Goal: Information Seeking & Learning: Learn about a topic

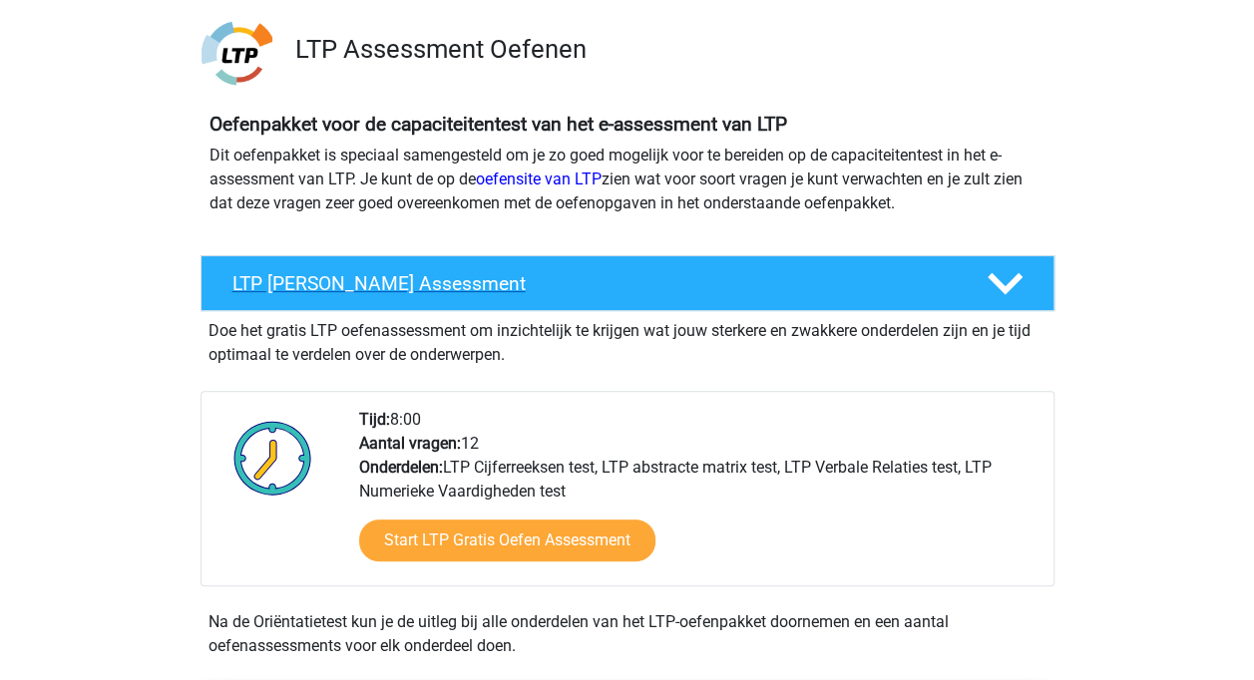
scroll to position [131, 0]
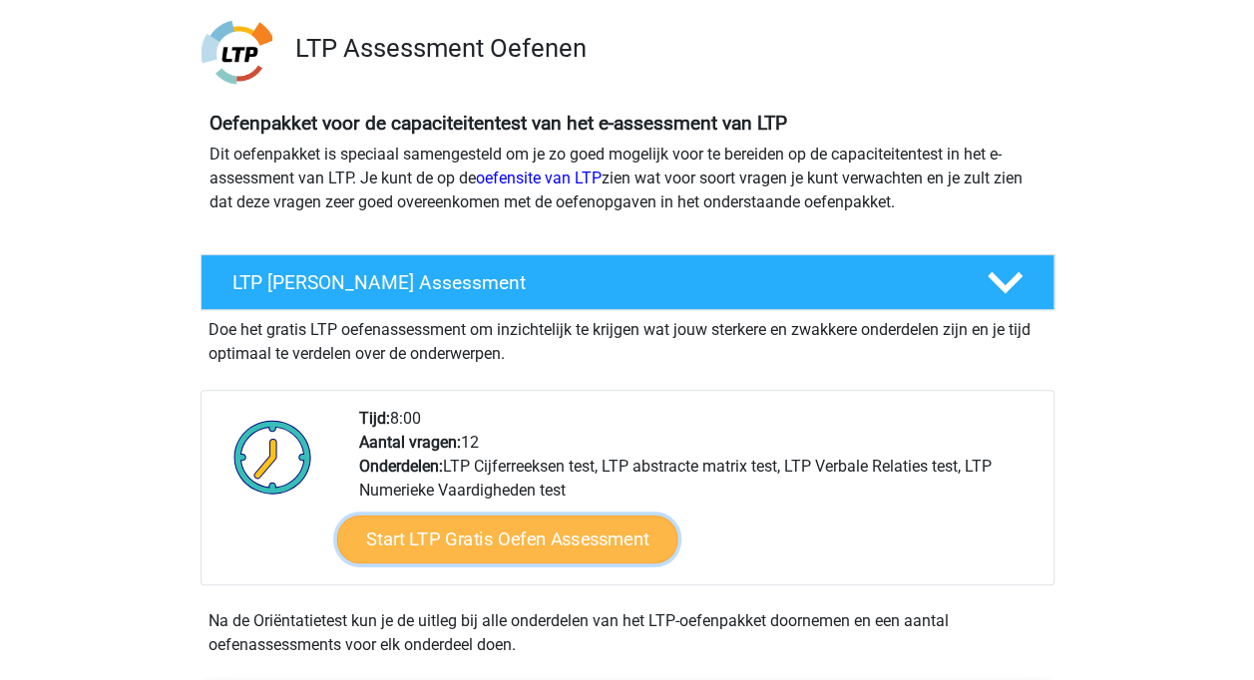
click at [593, 532] on link "Start LTP Gratis Oefen Assessment" at bounding box center [506, 540] width 341 height 48
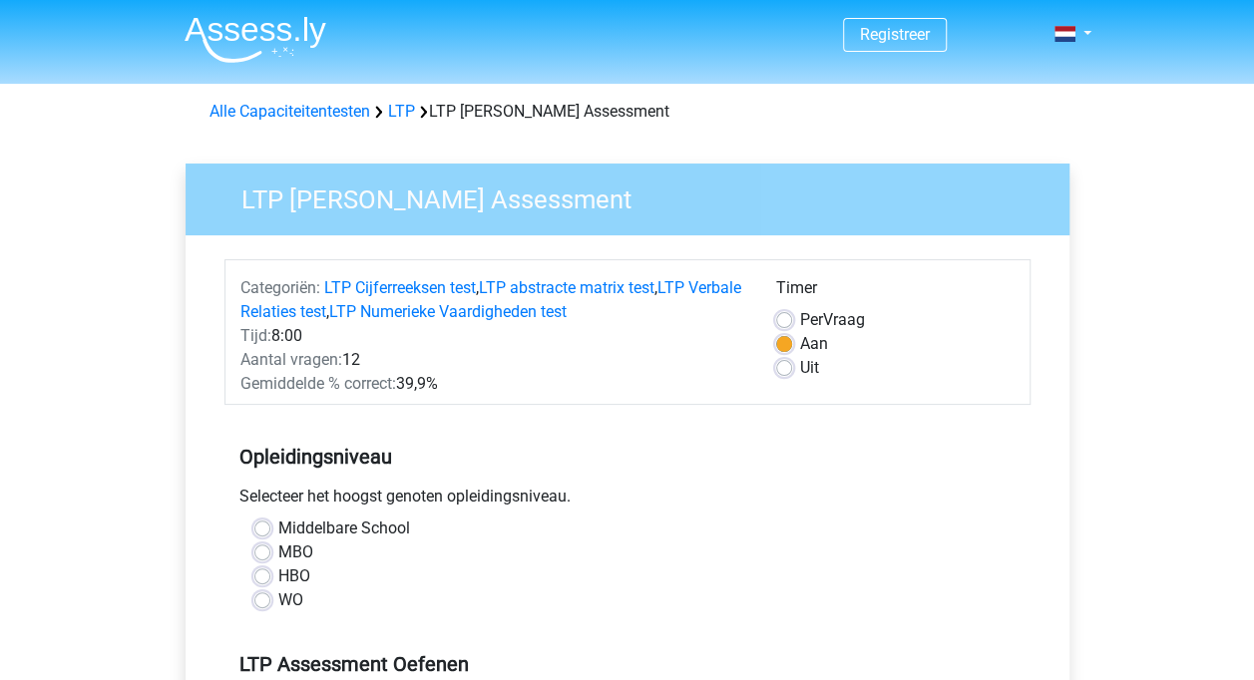
scroll to position [66, 0]
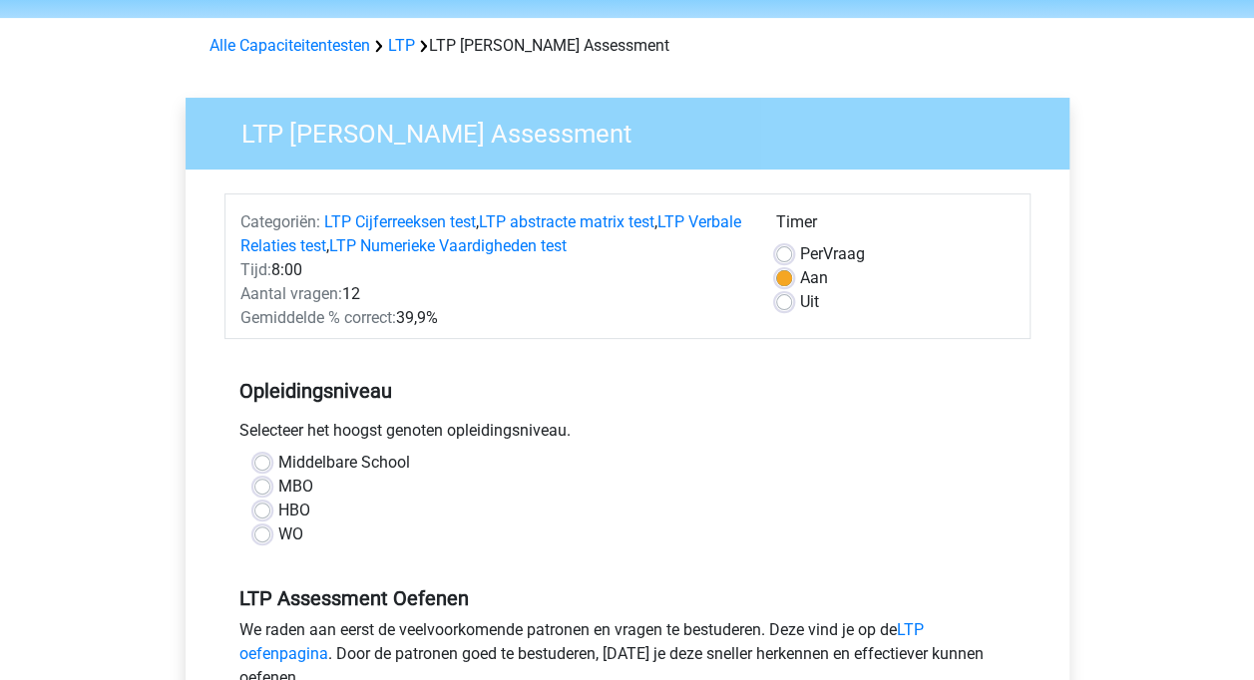
click at [278, 537] on label "WO" at bounding box center [290, 535] width 25 height 24
click at [262, 537] on input "WO" at bounding box center [262, 533] width 16 height 20
radio input "true"
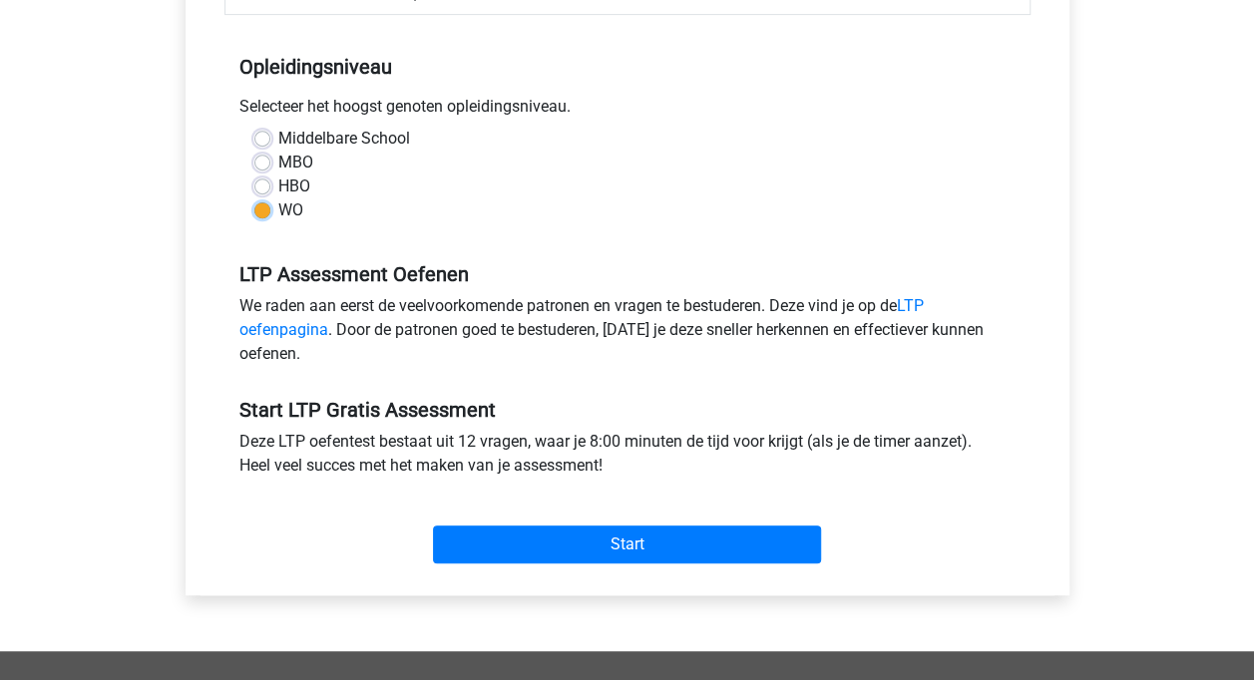
scroll to position [435, 0]
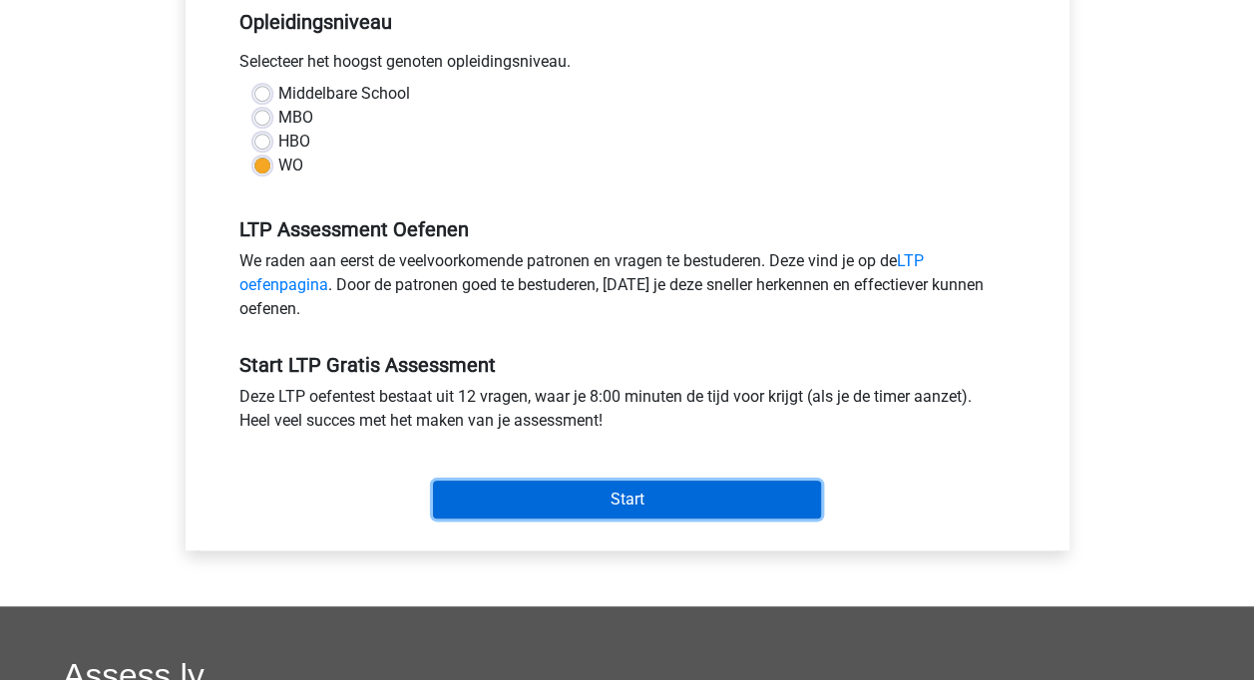
click at [724, 508] on input "Start" at bounding box center [627, 500] width 388 height 38
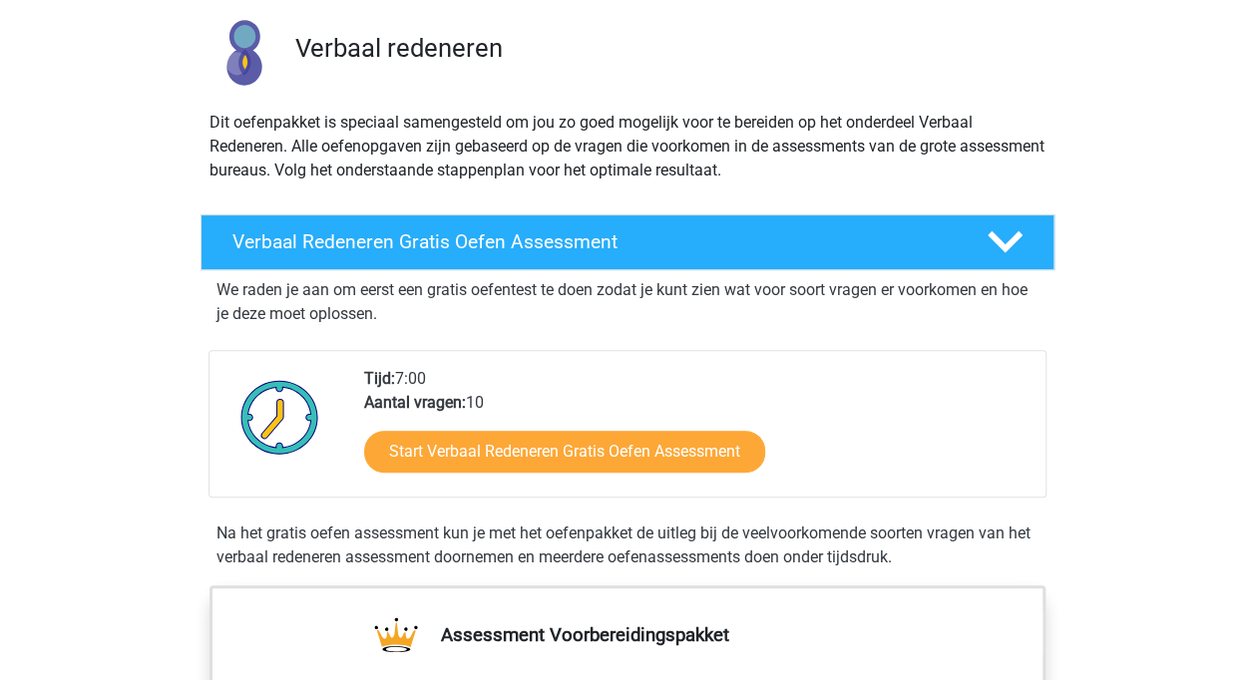
scroll to position [137, 0]
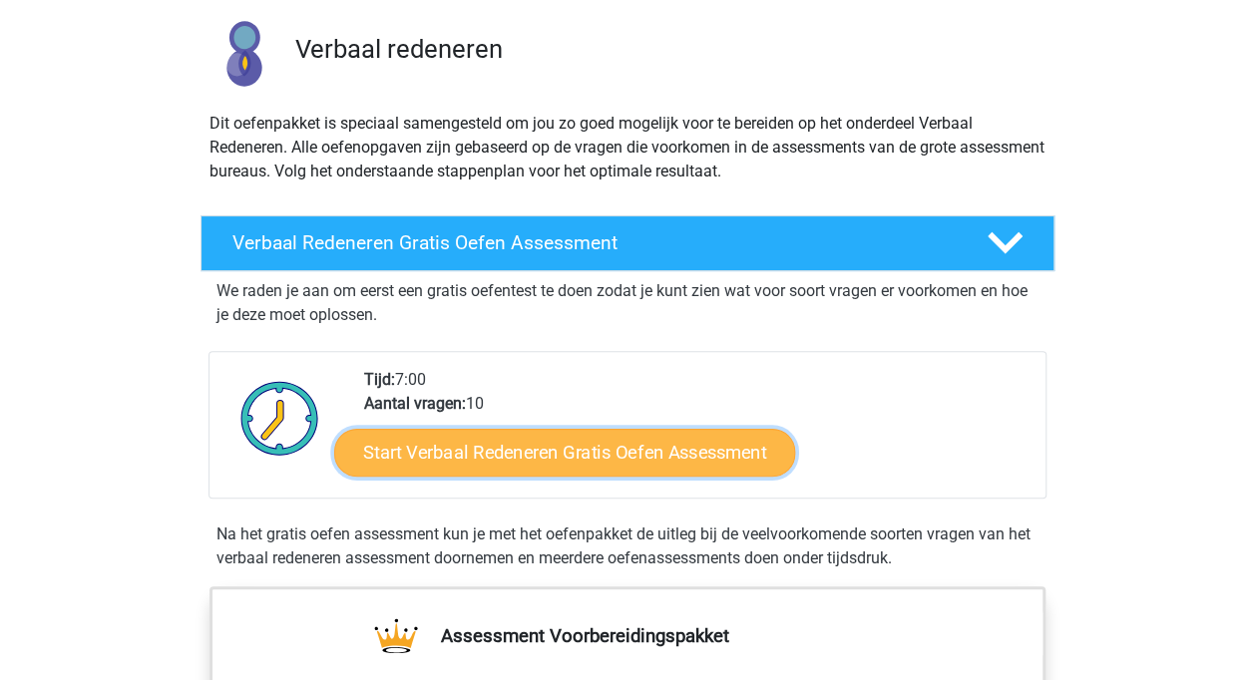
click at [485, 452] on link "Start Verbaal Redeneren Gratis Oefen Assessment" at bounding box center [564, 453] width 461 height 48
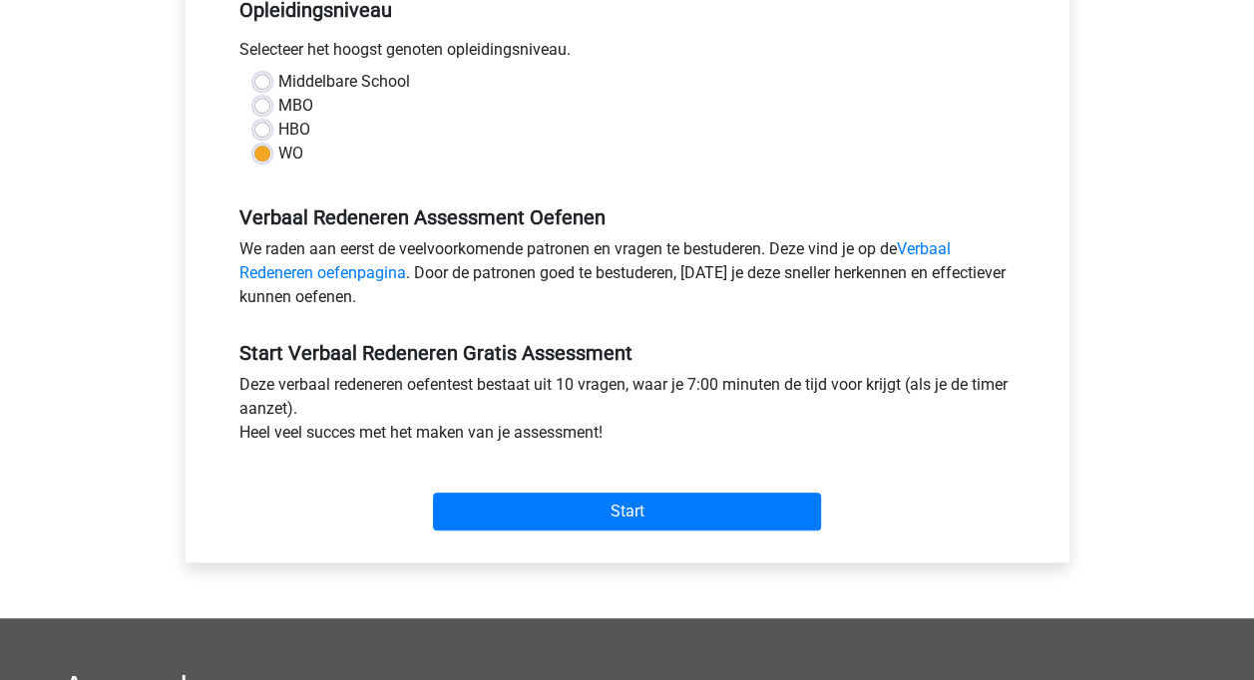
scroll to position [433, 0]
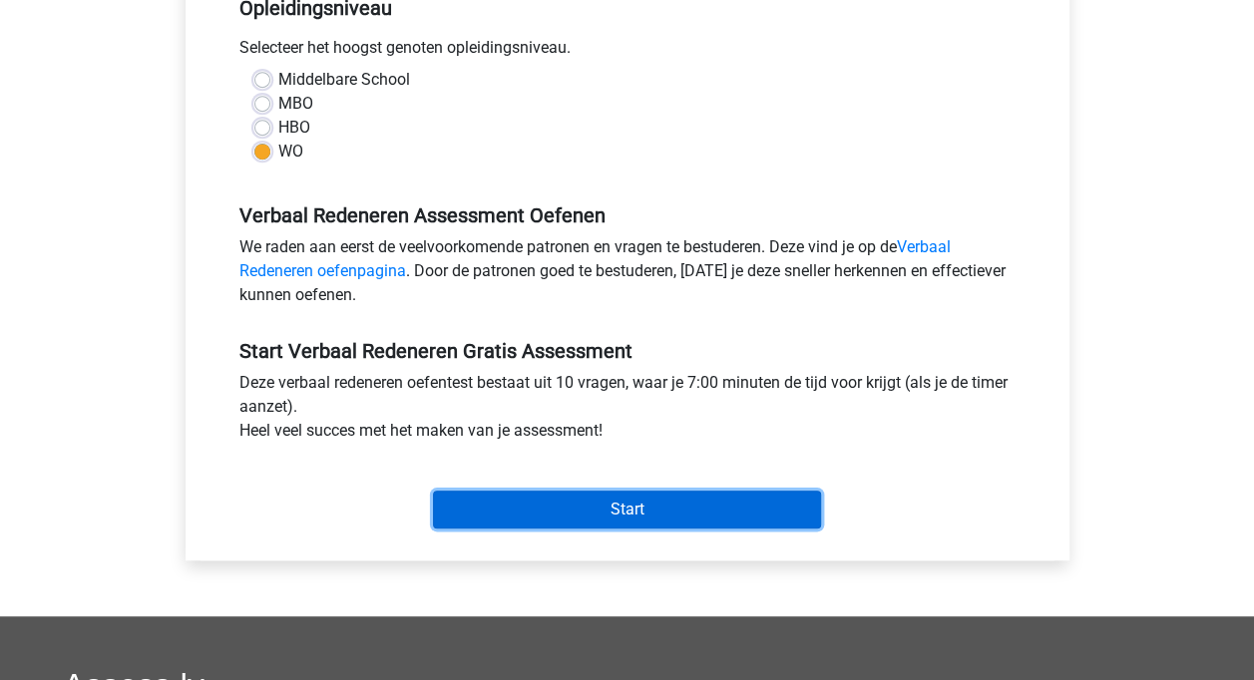
click at [565, 503] on input "Start" at bounding box center [627, 510] width 388 height 38
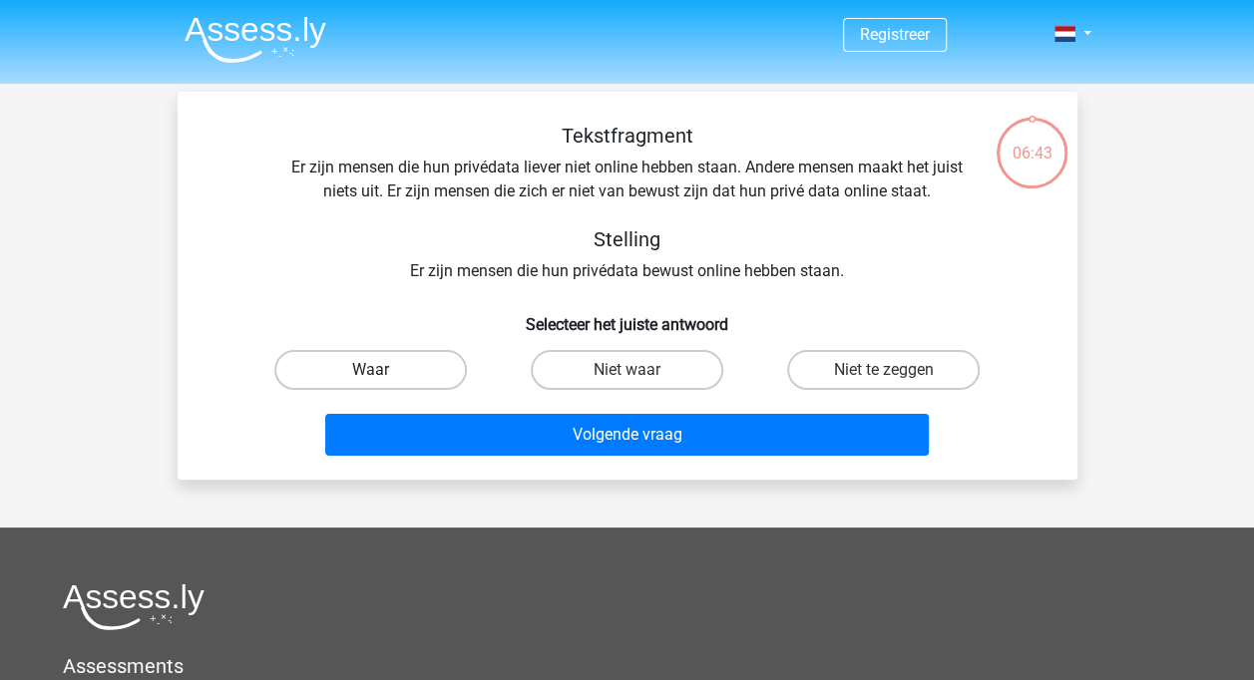
click at [387, 372] on label "Waar" at bounding box center [370, 370] width 193 height 40
click at [383, 372] on input "Waar" at bounding box center [376, 376] width 13 height 13
radio input "true"
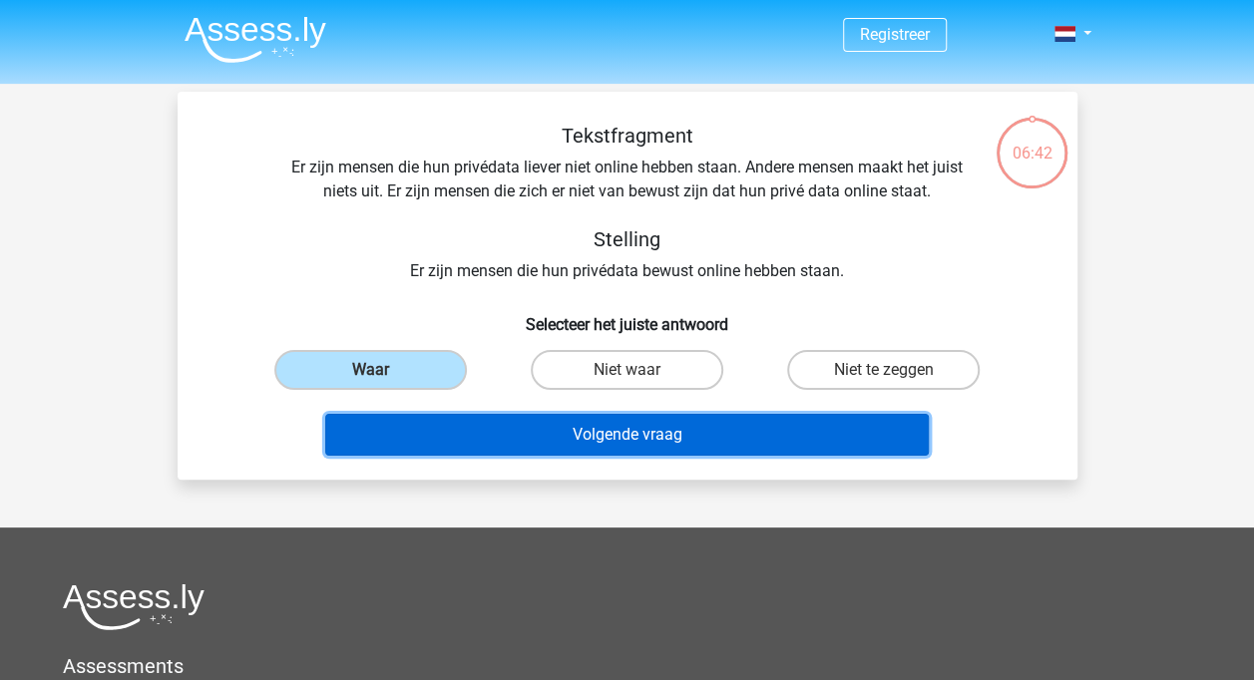
click at [699, 437] on button "Volgende vraag" at bounding box center [627, 435] width 604 height 42
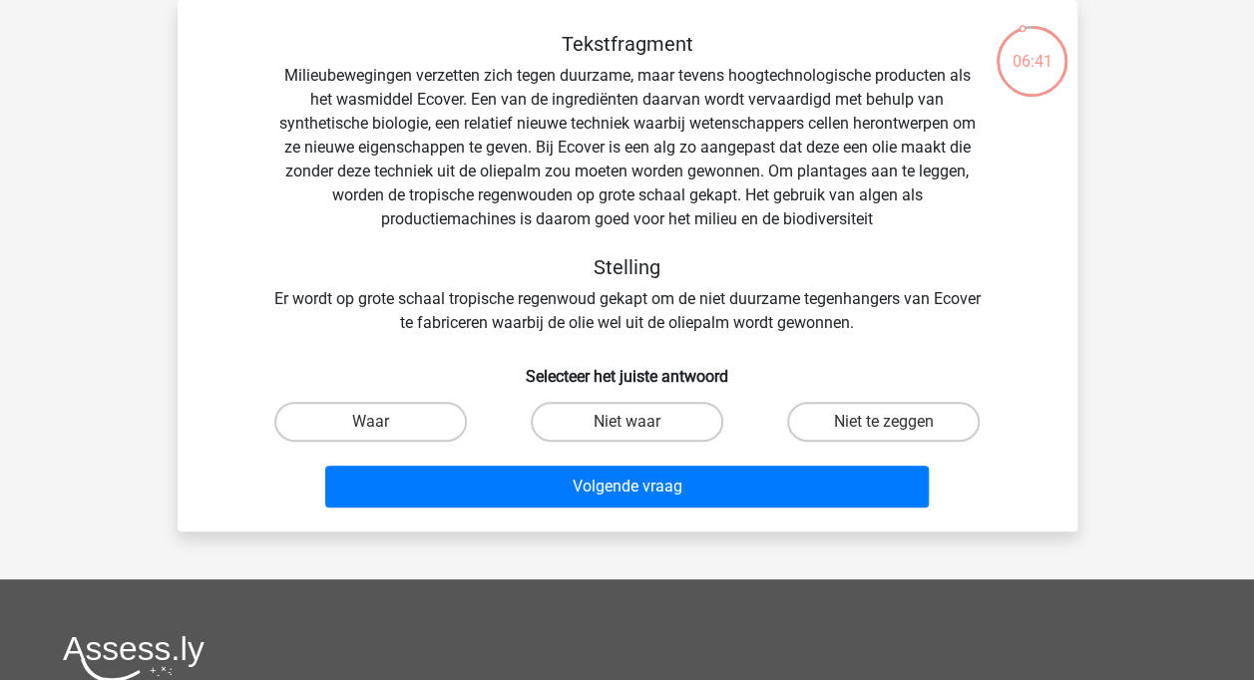
scroll to position [80, 0]
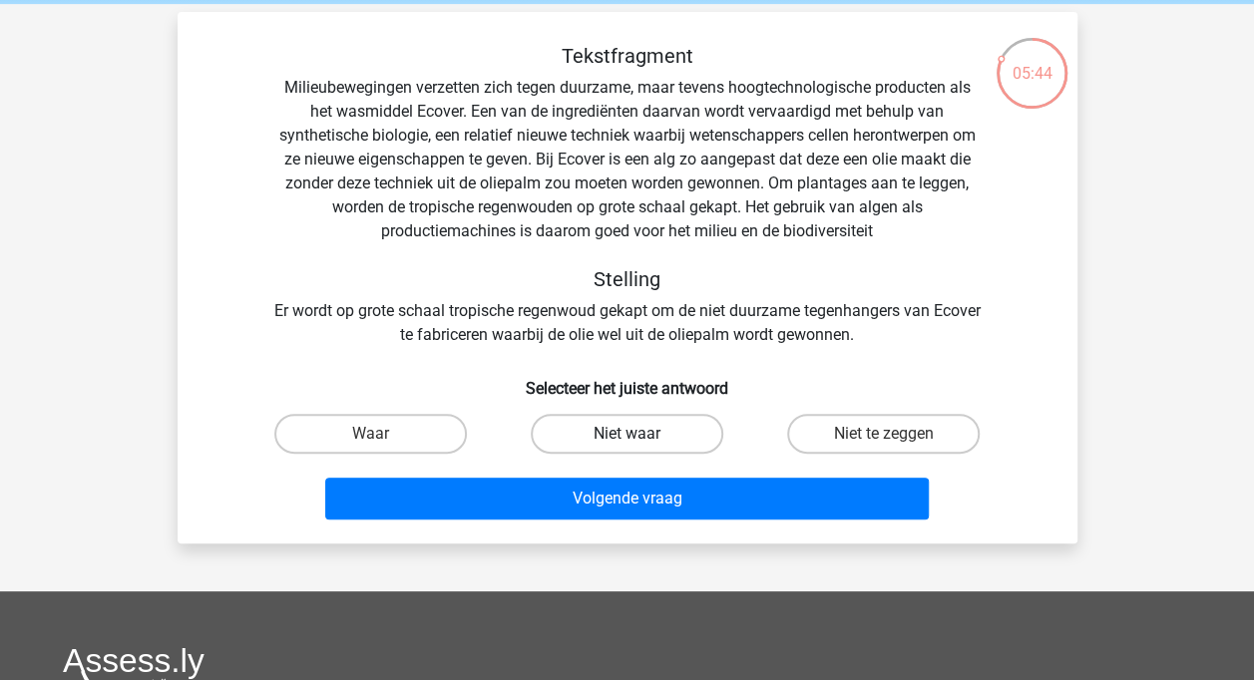
click at [676, 427] on label "Niet waar" at bounding box center [627, 434] width 193 height 40
click at [639, 434] on input "Niet waar" at bounding box center [632, 440] width 13 height 13
radio input "true"
click at [888, 435] on input "Niet te zeggen" at bounding box center [890, 440] width 13 height 13
radio input "true"
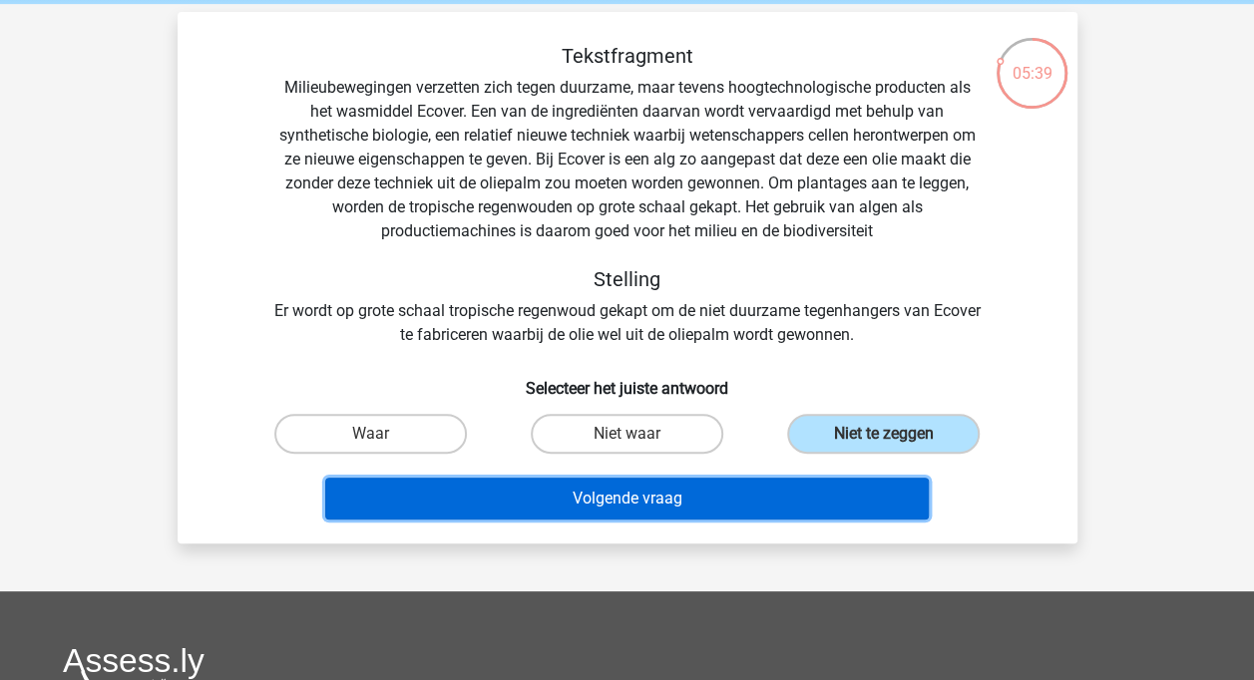
click at [792, 499] on button "Volgende vraag" at bounding box center [627, 499] width 604 height 42
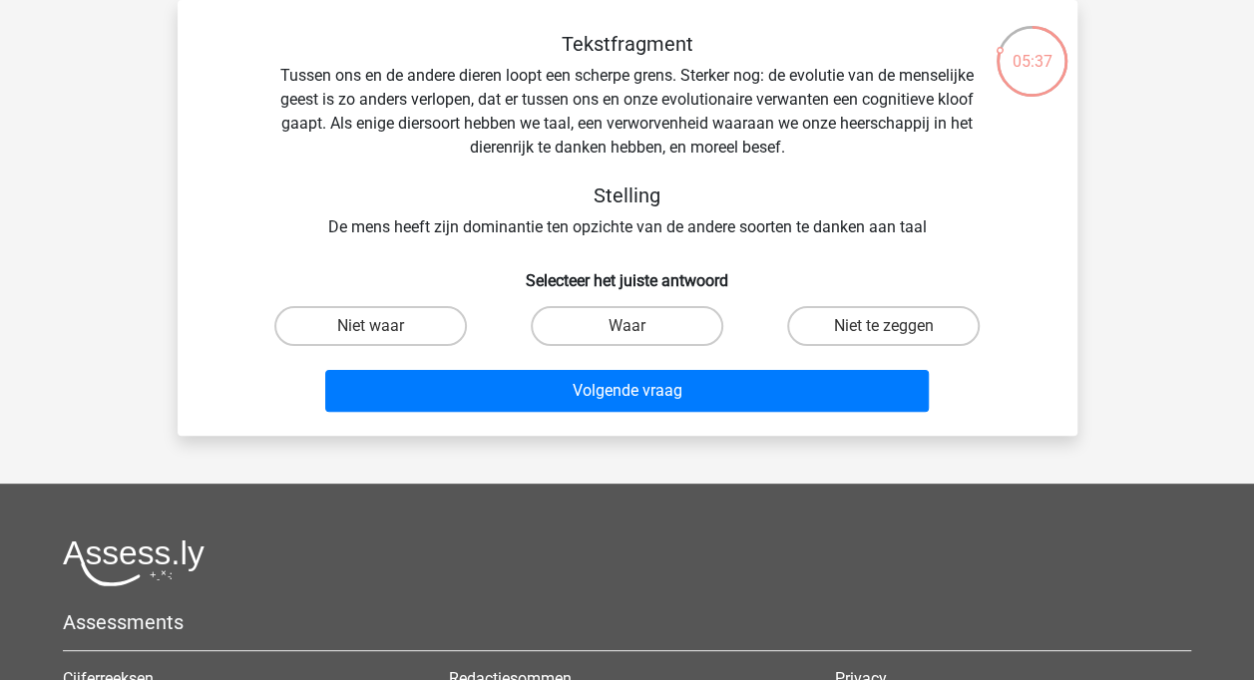
scroll to position [73, 0]
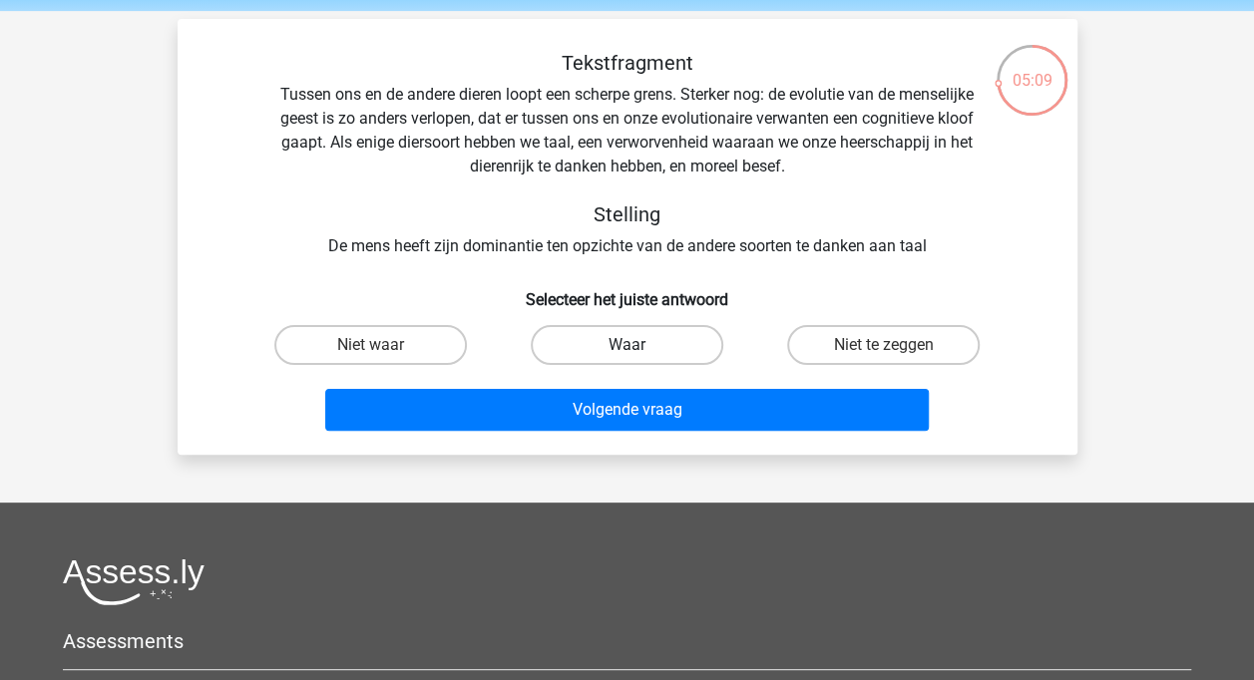
click at [607, 340] on label "Waar" at bounding box center [627, 345] width 193 height 40
click at [626, 345] on input "Waar" at bounding box center [632, 351] width 13 height 13
radio input "true"
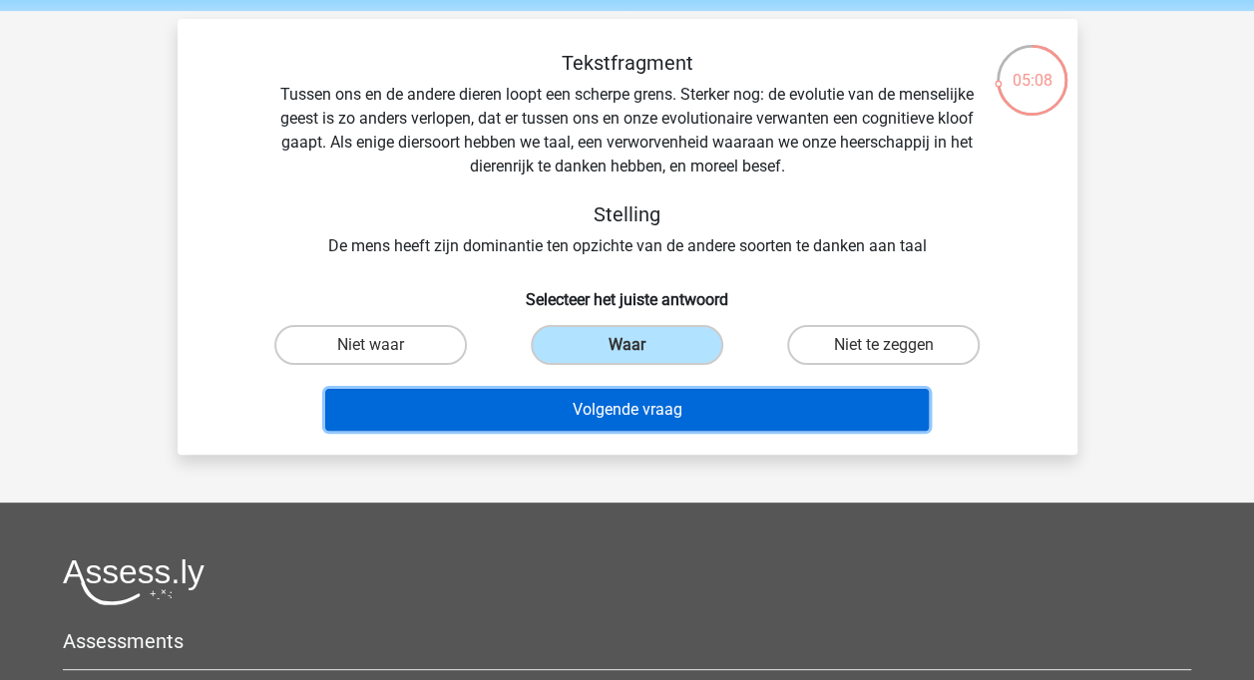
click at [613, 403] on button "Volgende vraag" at bounding box center [627, 410] width 604 height 42
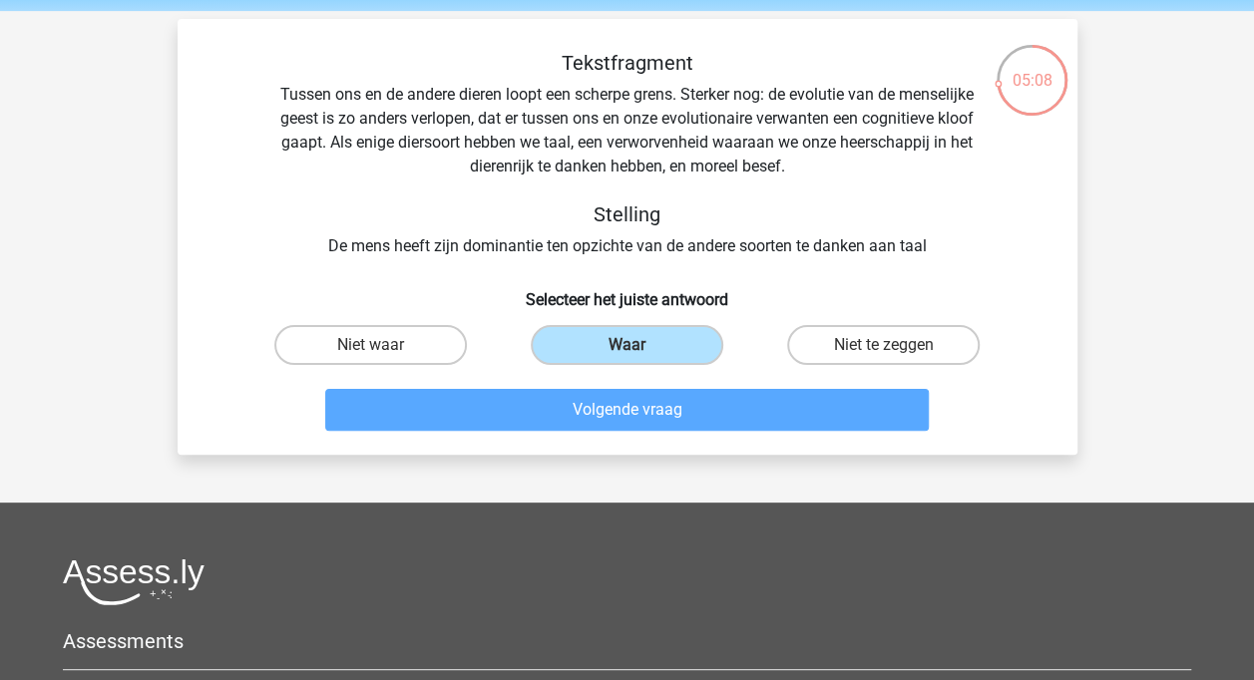
scroll to position [92, 0]
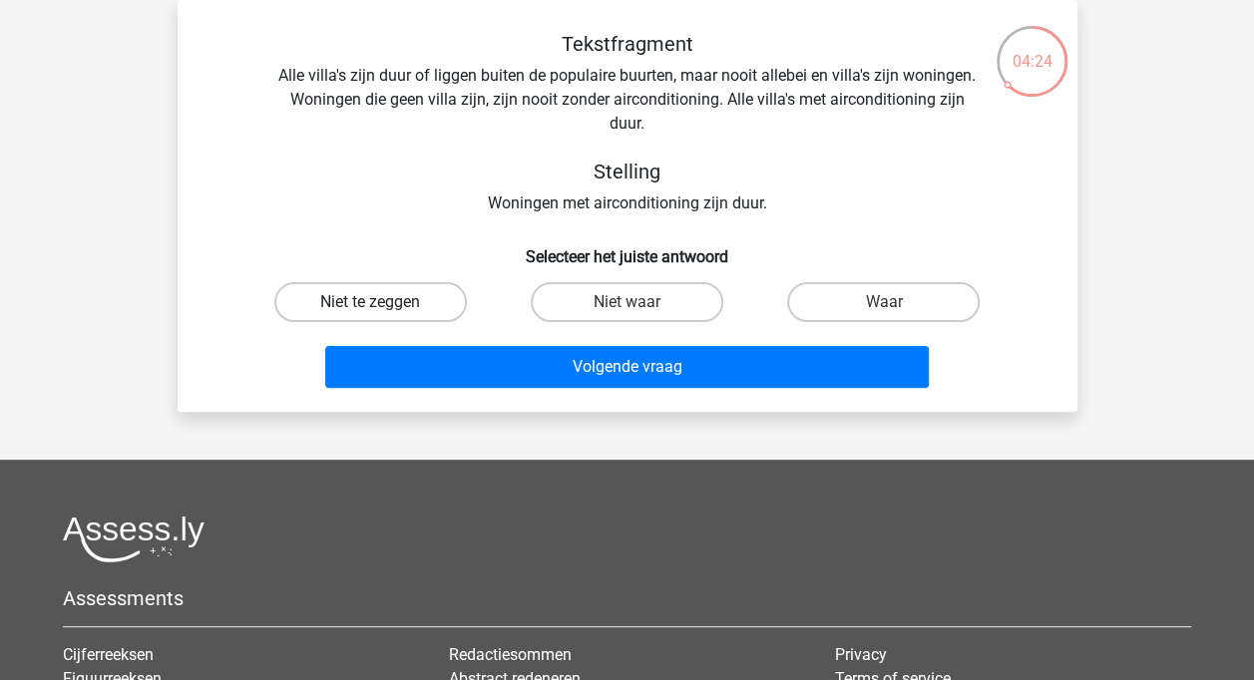
click at [400, 306] on label "Niet te zeggen" at bounding box center [370, 302] width 193 height 40
click at [383, 306] on input "Niet te zeggen" at bounding box center [376, 308] width 13 height 13
radio input "true"
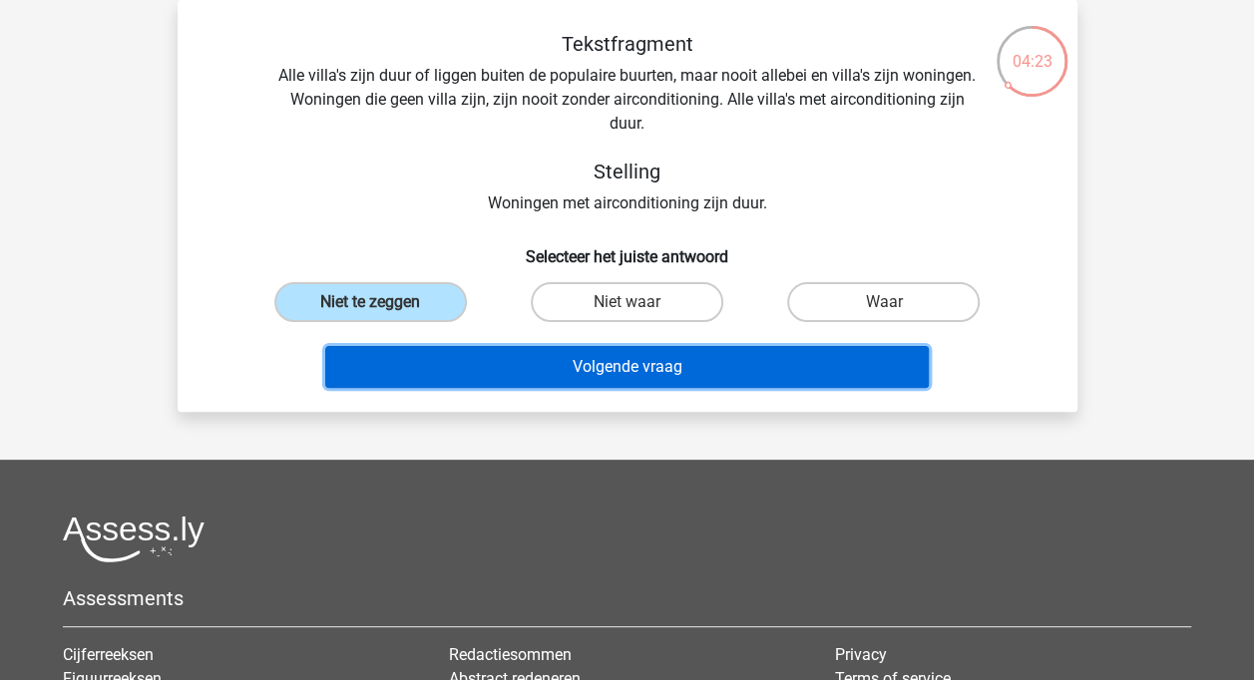
click at [528, 376] on button "Volgende vraag" at bounding box center [627, 367] width 604 height 42
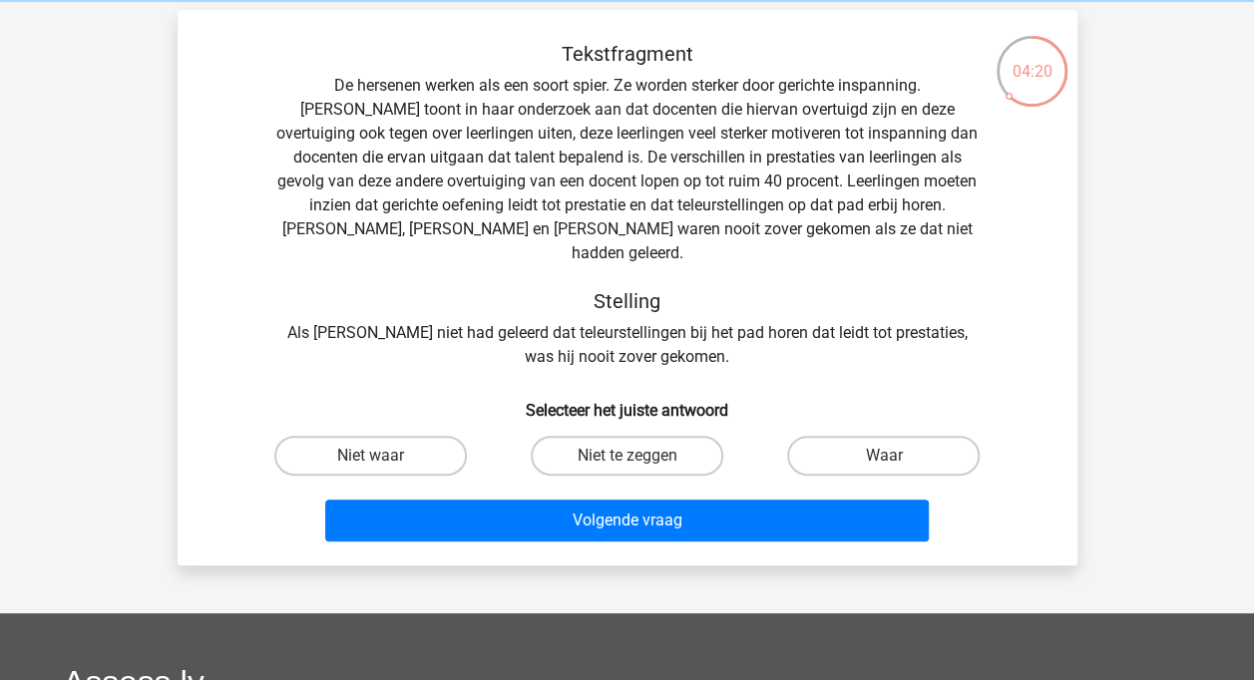
scroll to position [80, 0]
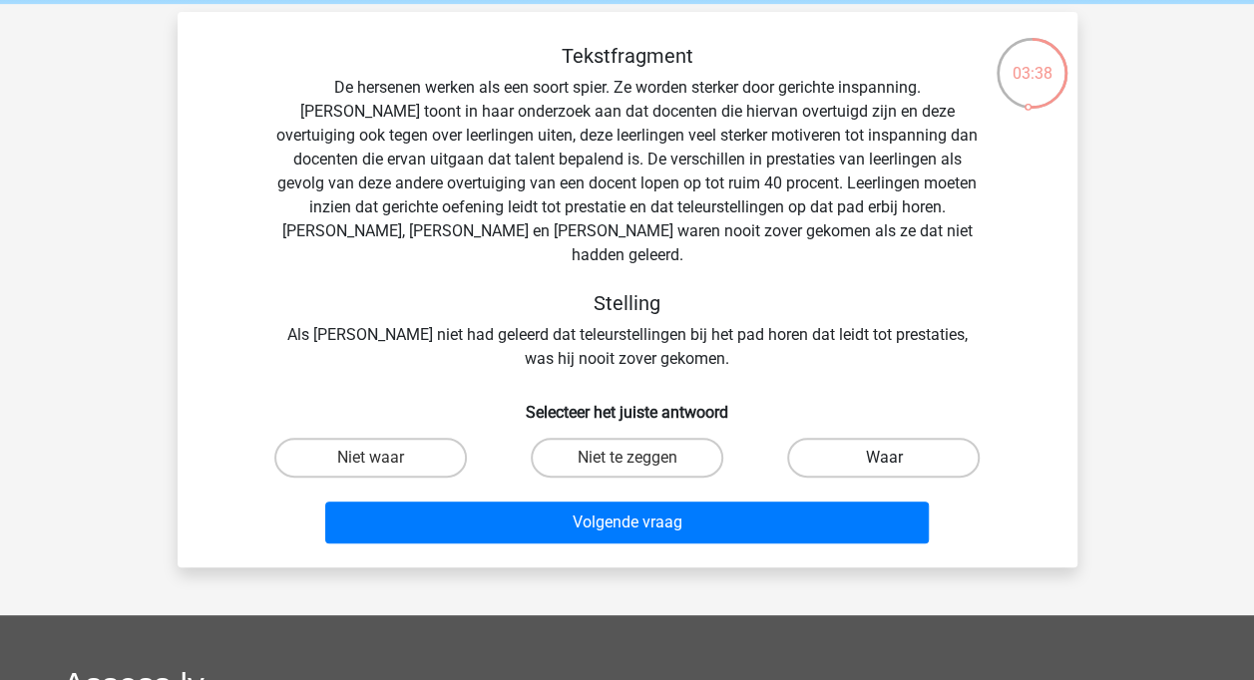
click at [831, 438] on label "Waar" at bounding box center [883, 458] width 193 height 40
click at [884, 458] on input "Waar" at bounding box center [890, 464] width 13 height 13
radio input "true"
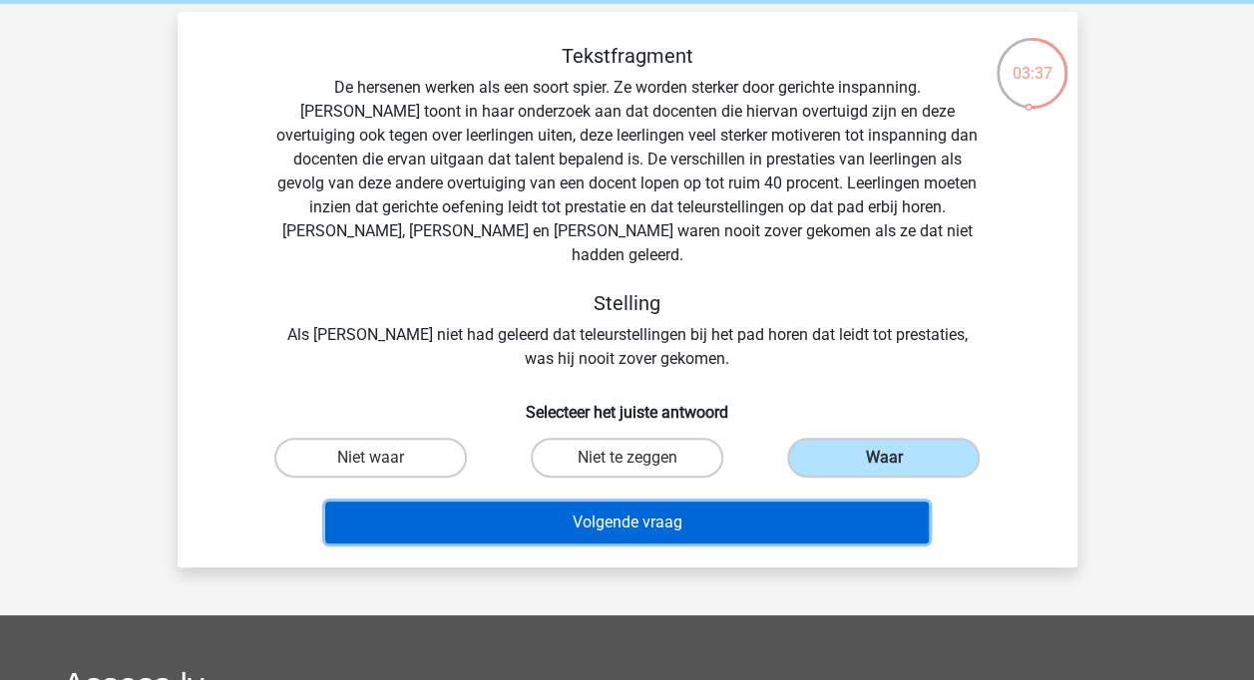
click at [680, 509] on button "Volgende vraag" at bounding box center [627, 523] width 604 height 42
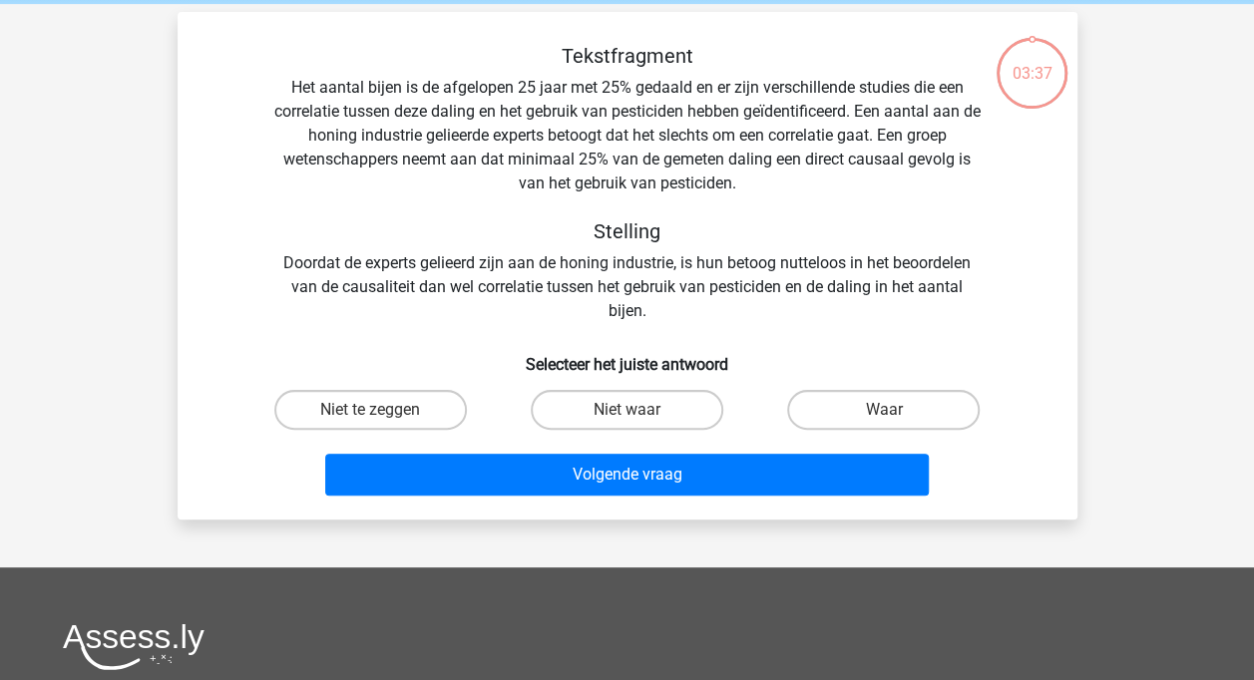
scroll to position [92, 0]
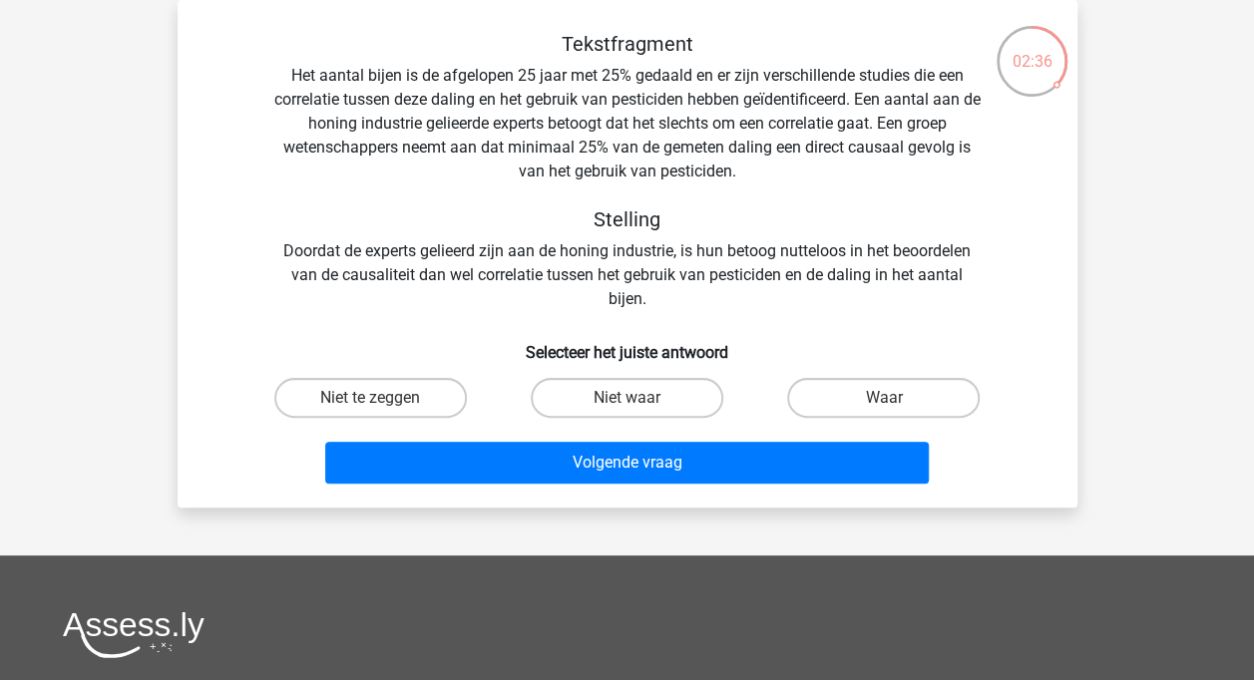
click at [382, 405] on input "Niet te zeggen" at bounding box center [376, 404] width 13 height 13
radio input "true"
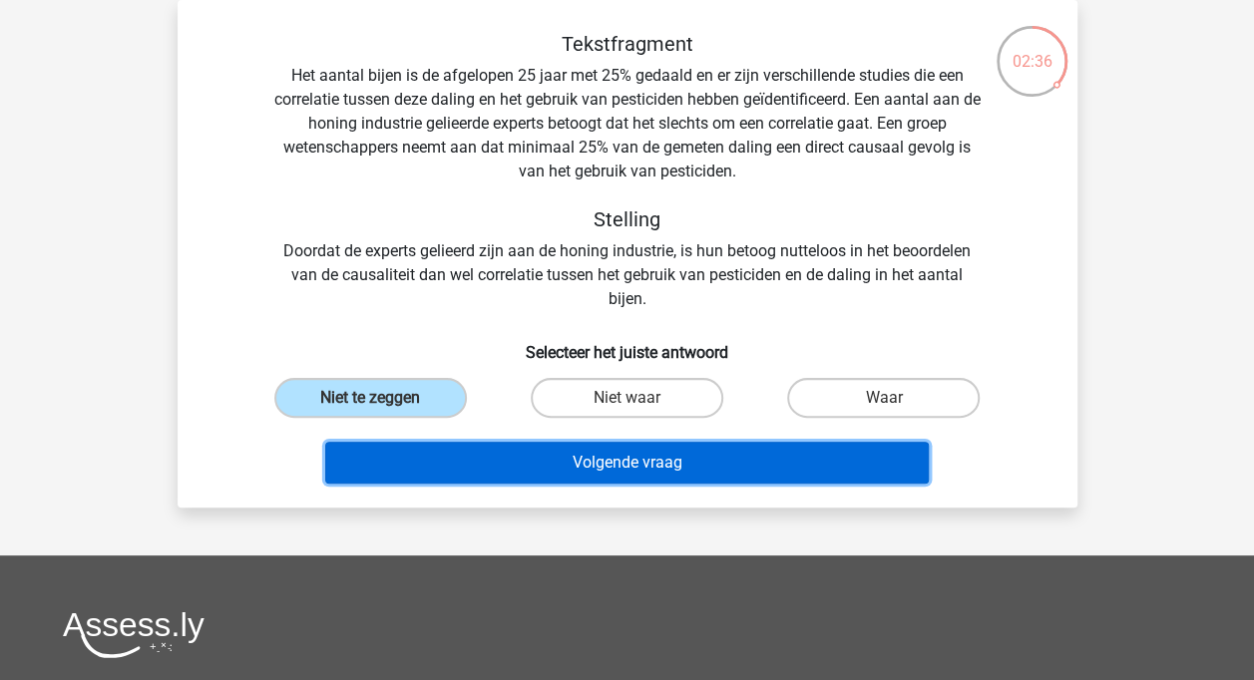
click at [492, 451] on button "Volgende vraag" at bounding box center [627, 463] width 604 height 42
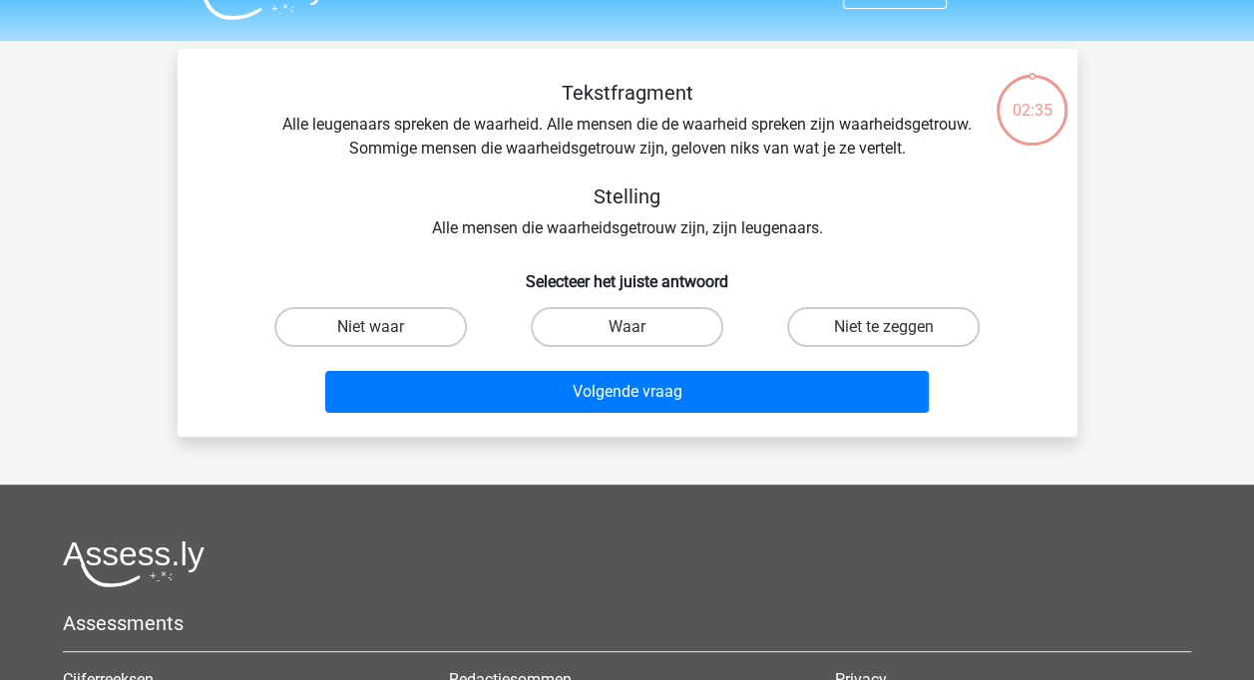
scroll to position [16, 0]
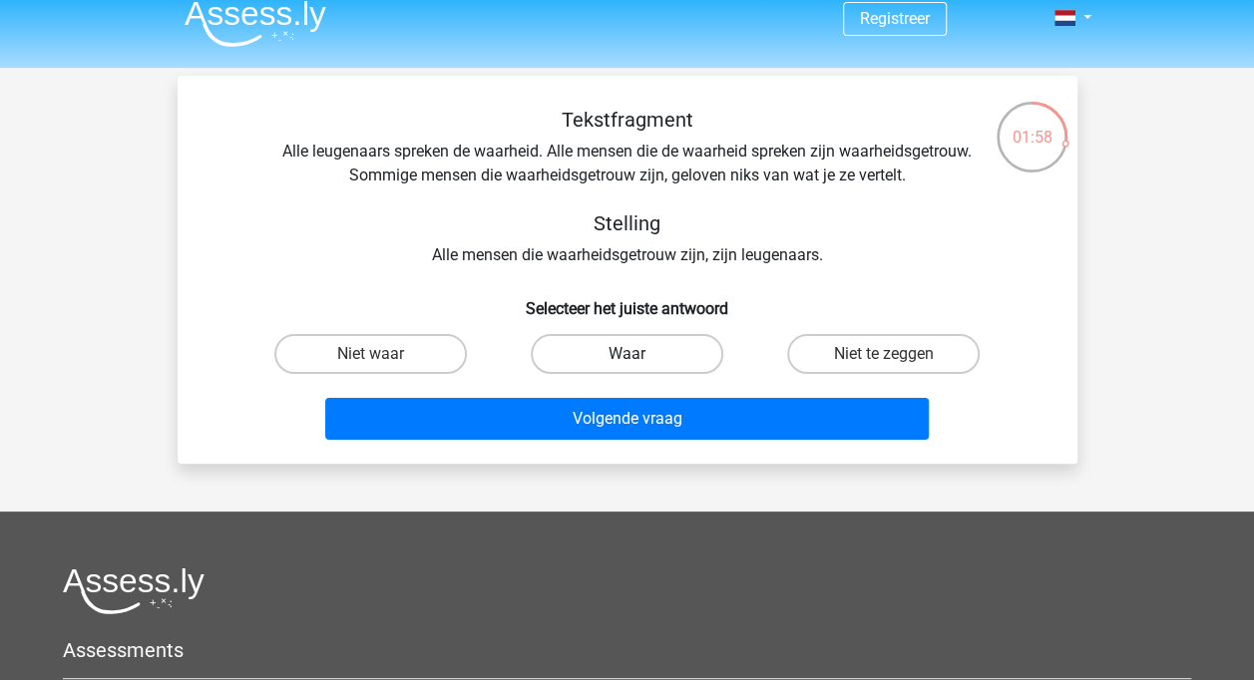
click at [633, 351] on label "Waar" at bounding box center [627, 354] width 193 height 40
click at [633, 354] on input "Waar" at bounding box center [632, 360] width 13 height 13
radio input "true"
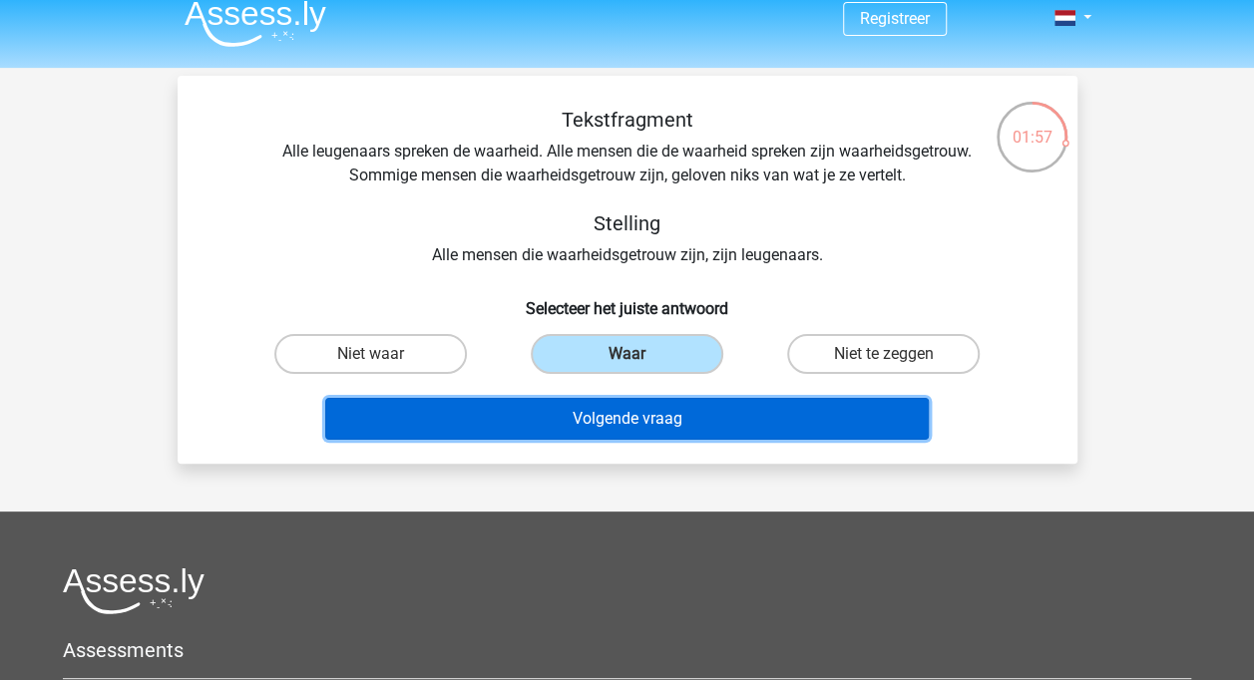
click at [615, 431] on button "Volgende vraag" at bounding box center [627, 419] width 604 height 42
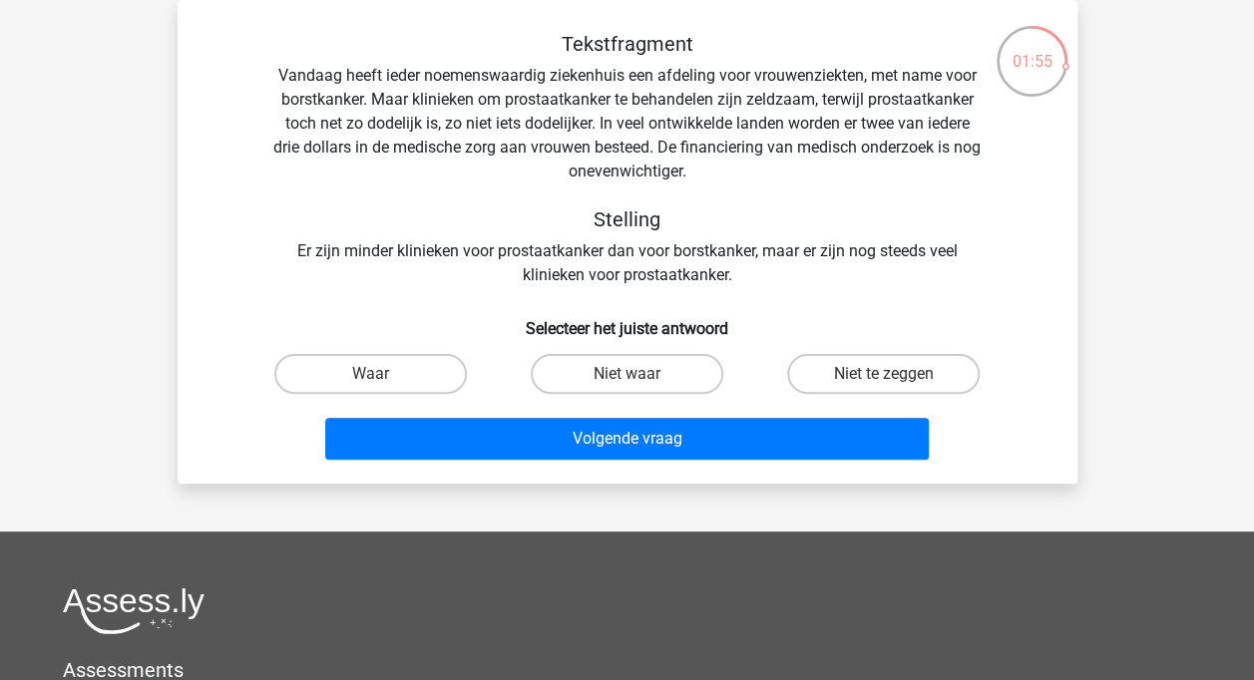
scroll to position [66, 0]
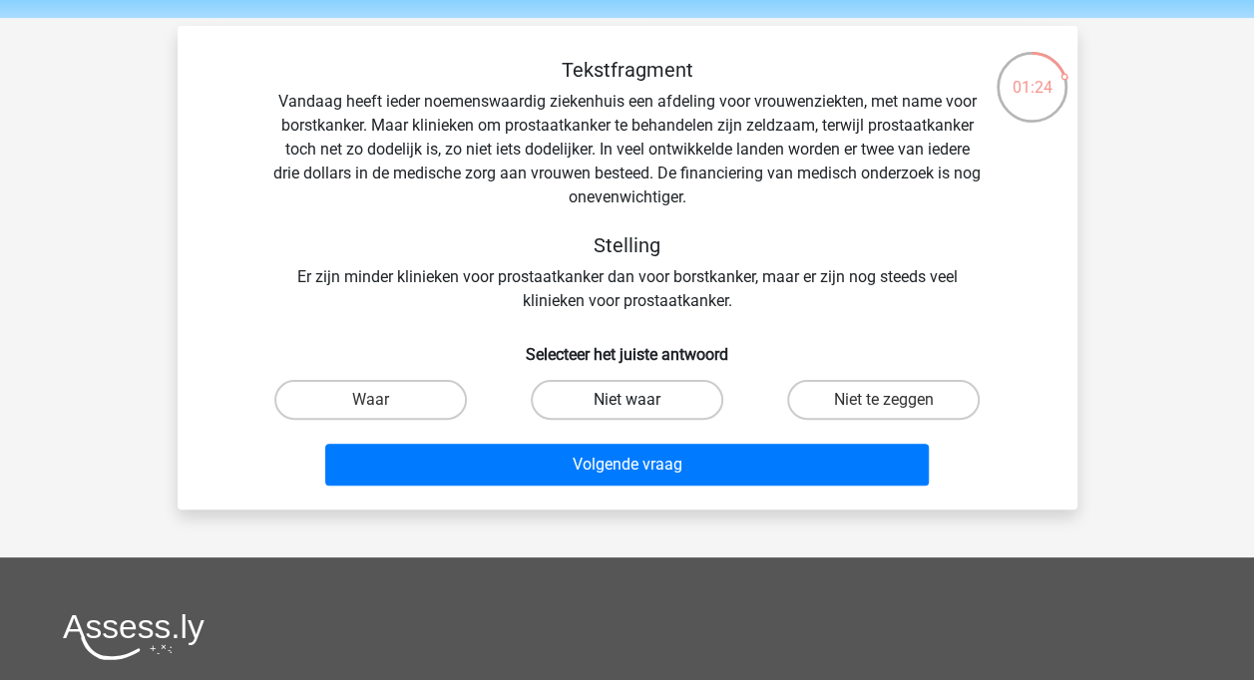
click at [652, 403] on label "Niet waar" at bounding box center [627, 400] width 193 height 40
click at [639, 403] on input "Niet waar" at bounding box center [632, 406] width 13 height 13
radio input "true"
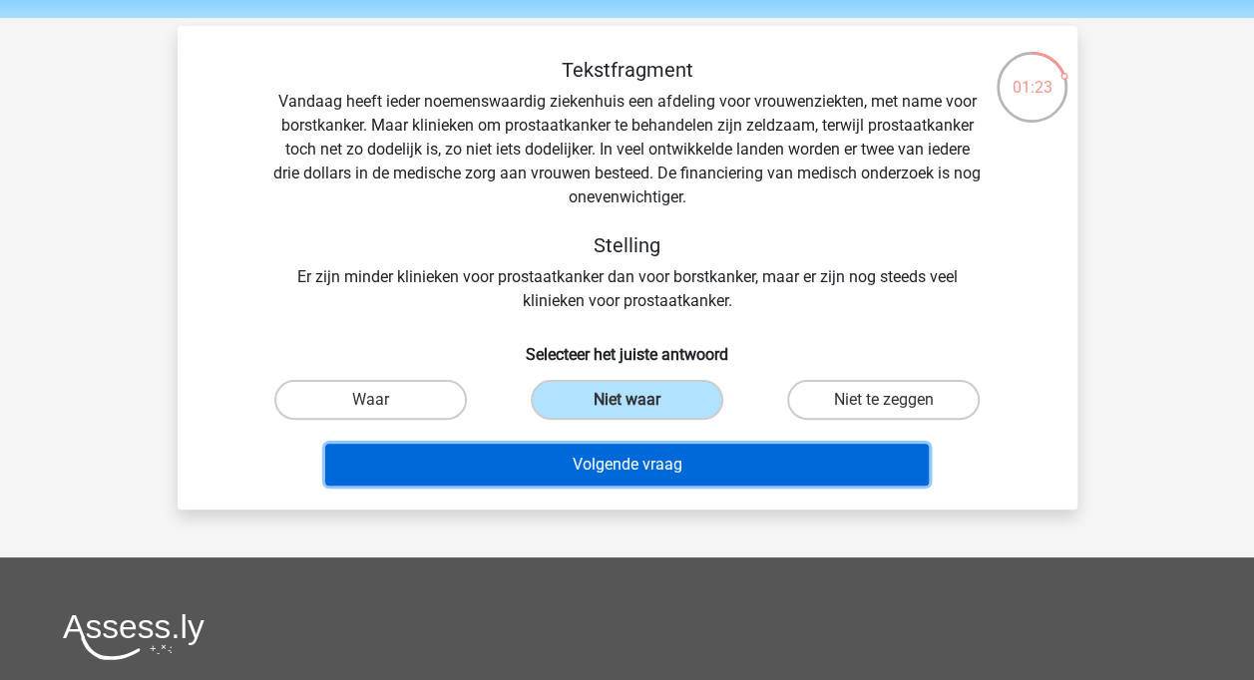
click at [628, 458] on button "Volgende vraag" at bounding box center [627, 465] width 604 height 42
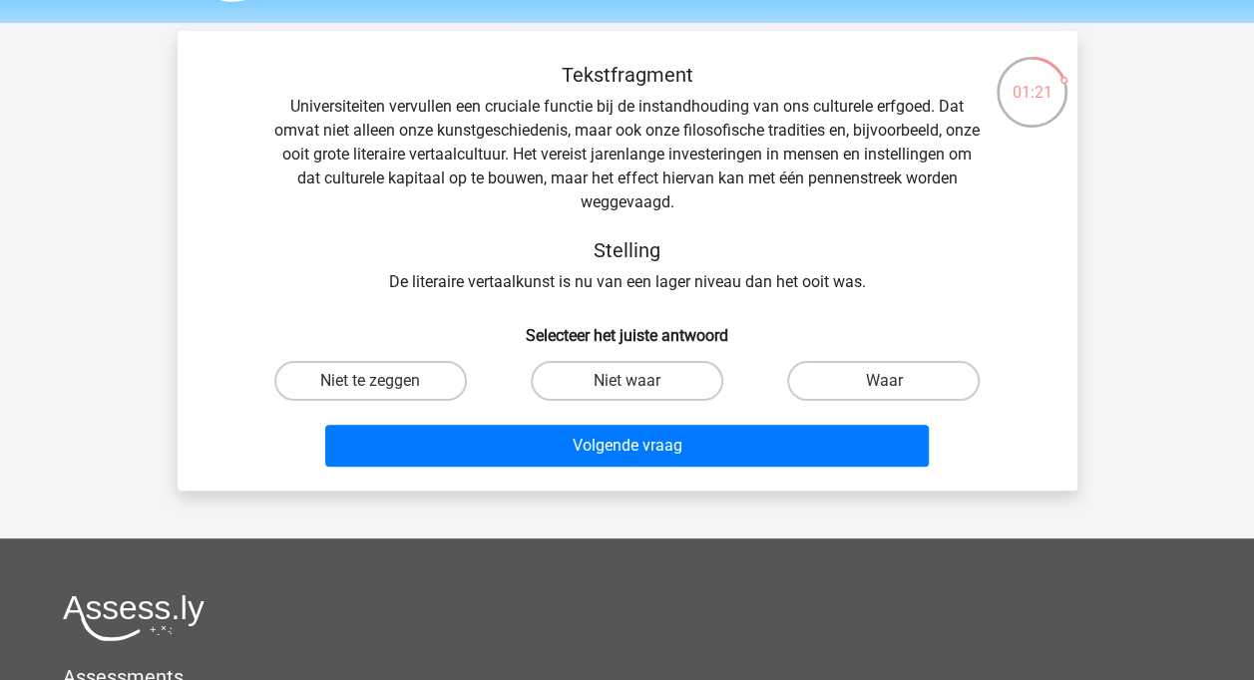
scroll to position [60, 0]
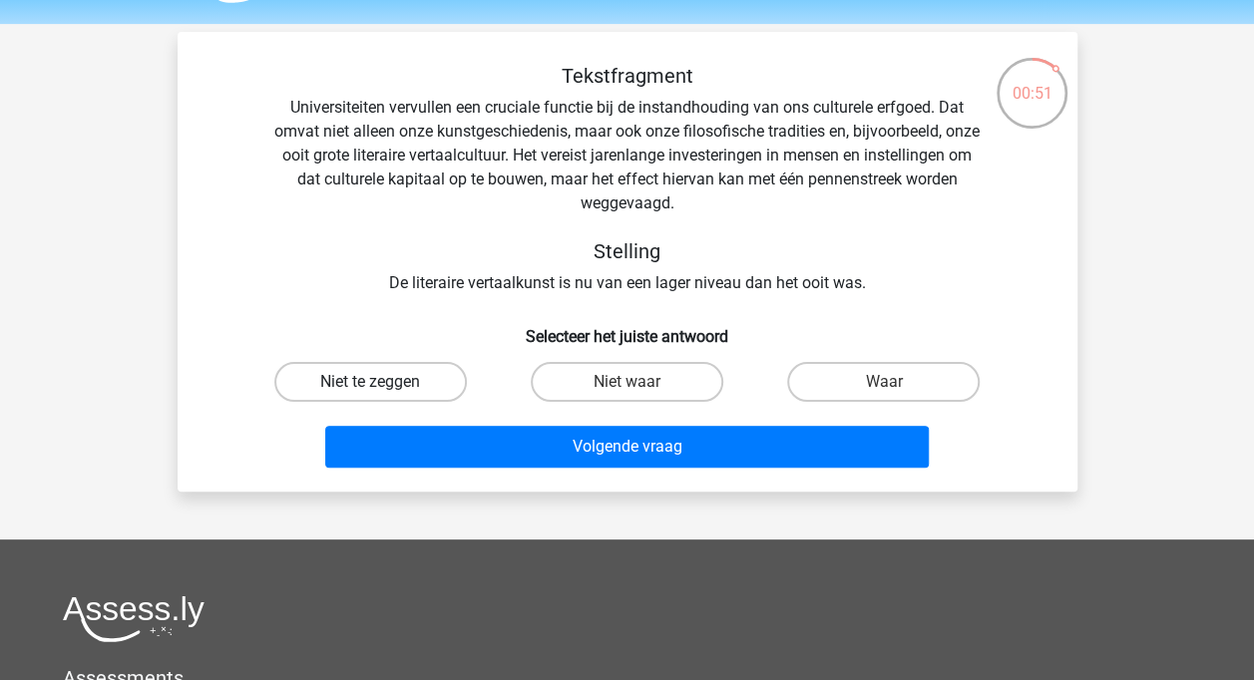
click at [414, 383] on label "Niet te zeggen" at bounding box center [370, 382] width 193 height 40
click at [383, 383] on input "Niet te zeggen" at bounding box center [376, 388] width 13 height 13
radio input "true"
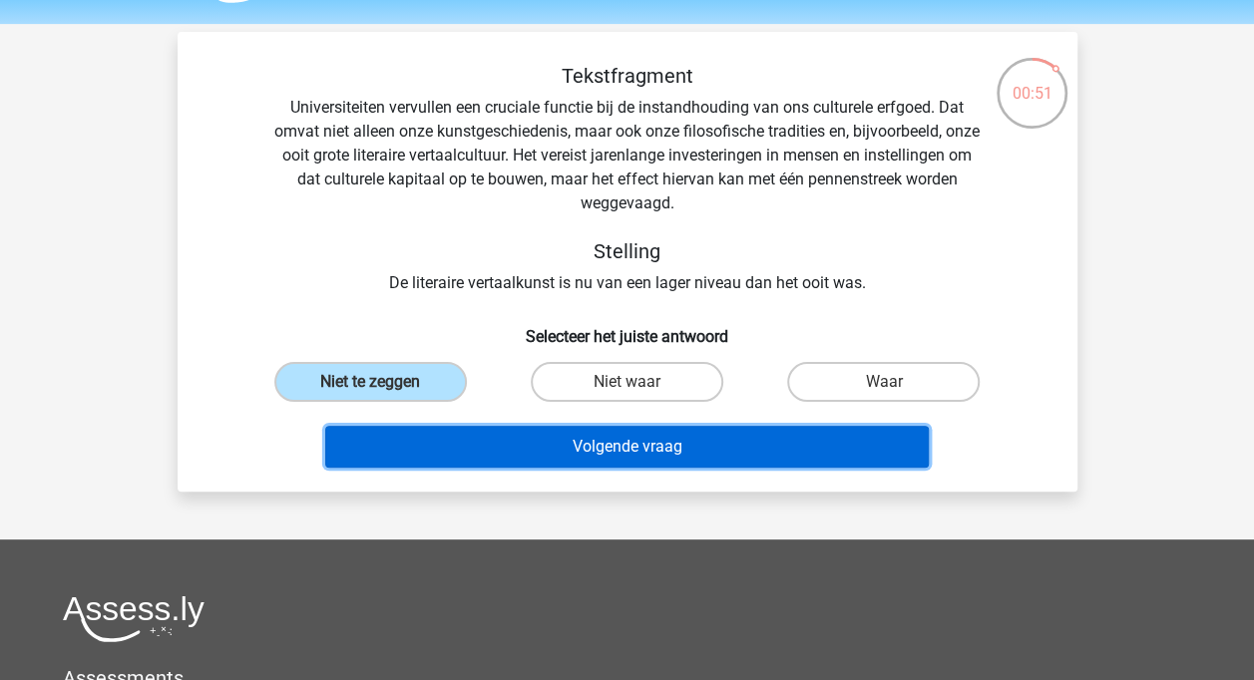
click at [492, 457] on button "Volgende vraag" at bounding box center [627, 447] width 604 height 42
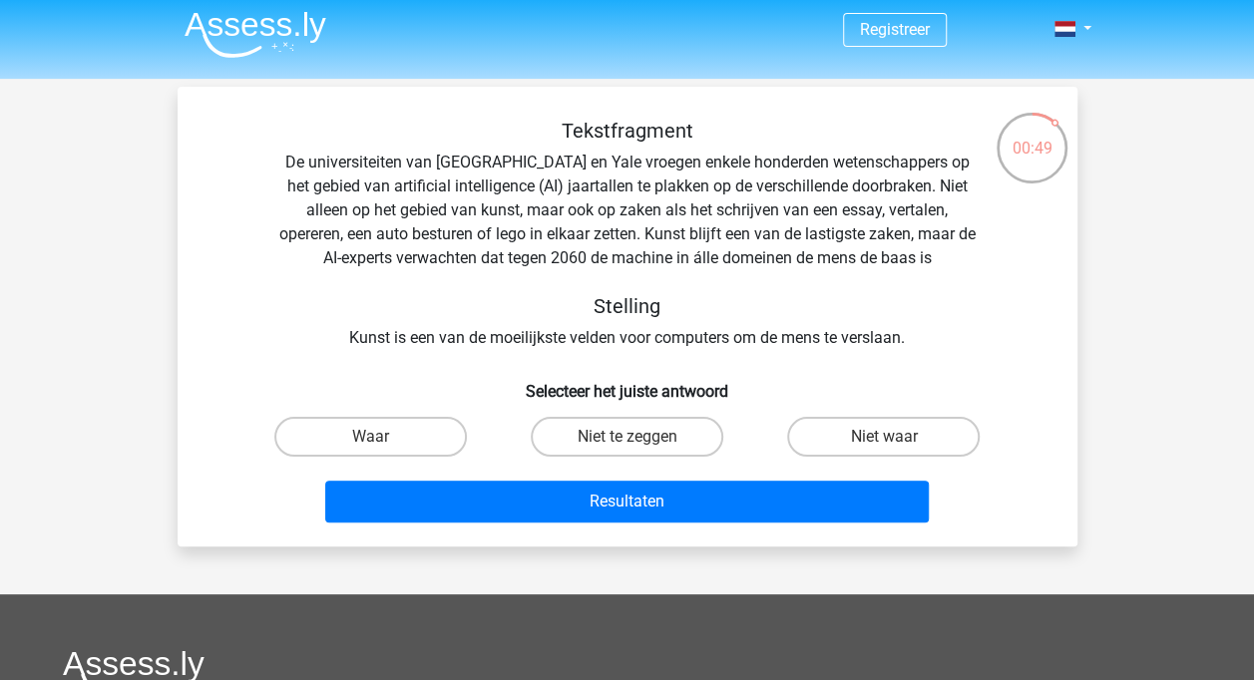
scroll to position [2, 0]
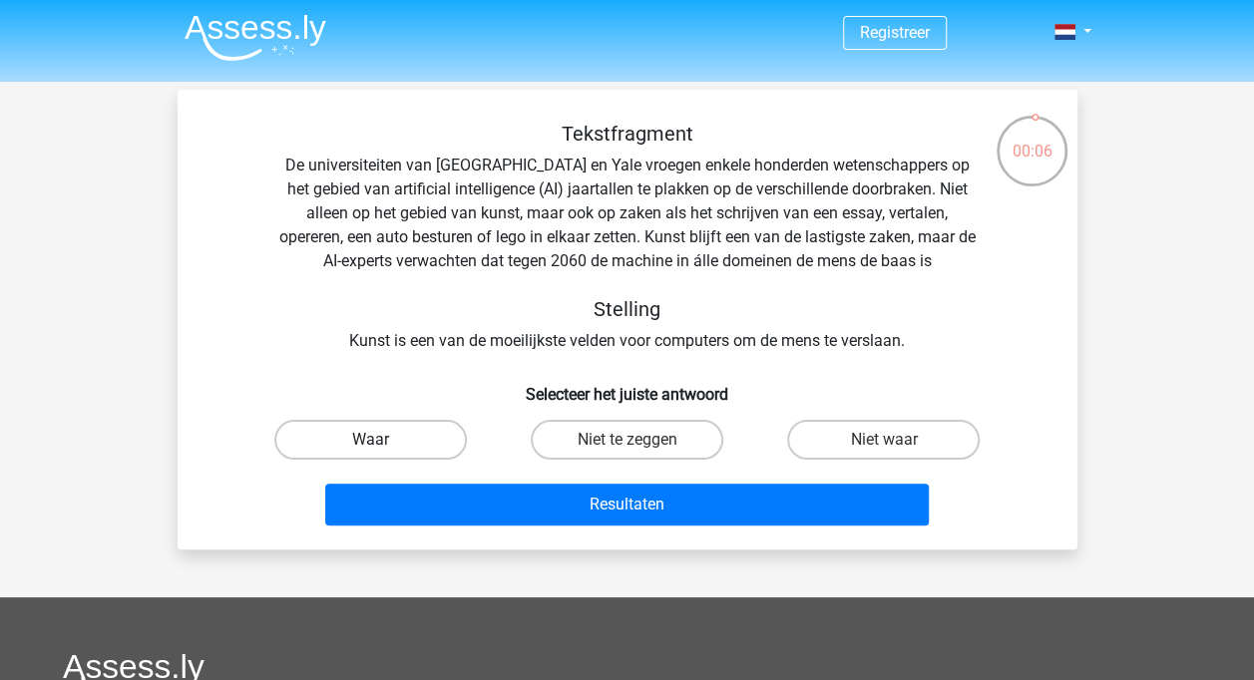
click at [387, 459] on label "Waar" at bounding box center [370, 440] width 193 height 40
click at [383, 453] on input "Waar" at bounding box center [376, 446] width 13 height 13
radio input "true"
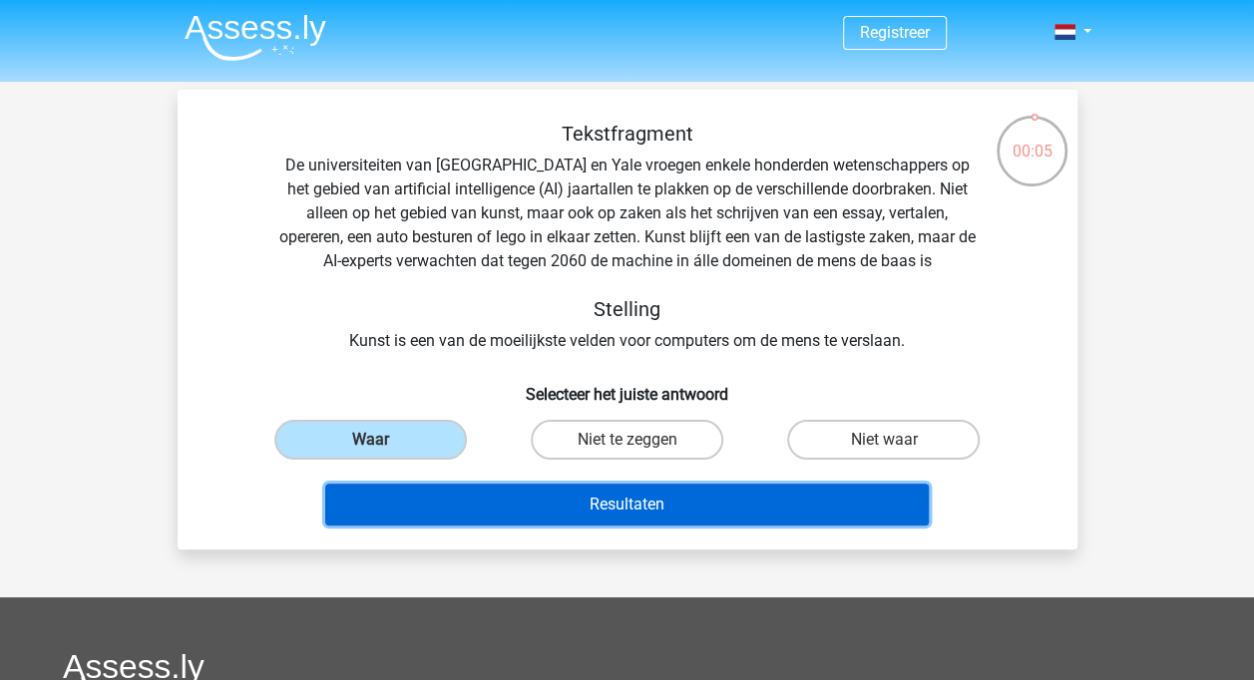
click at [507, 501] on button "Resultaten" at bounding box center [627, 505] width 604 height 42
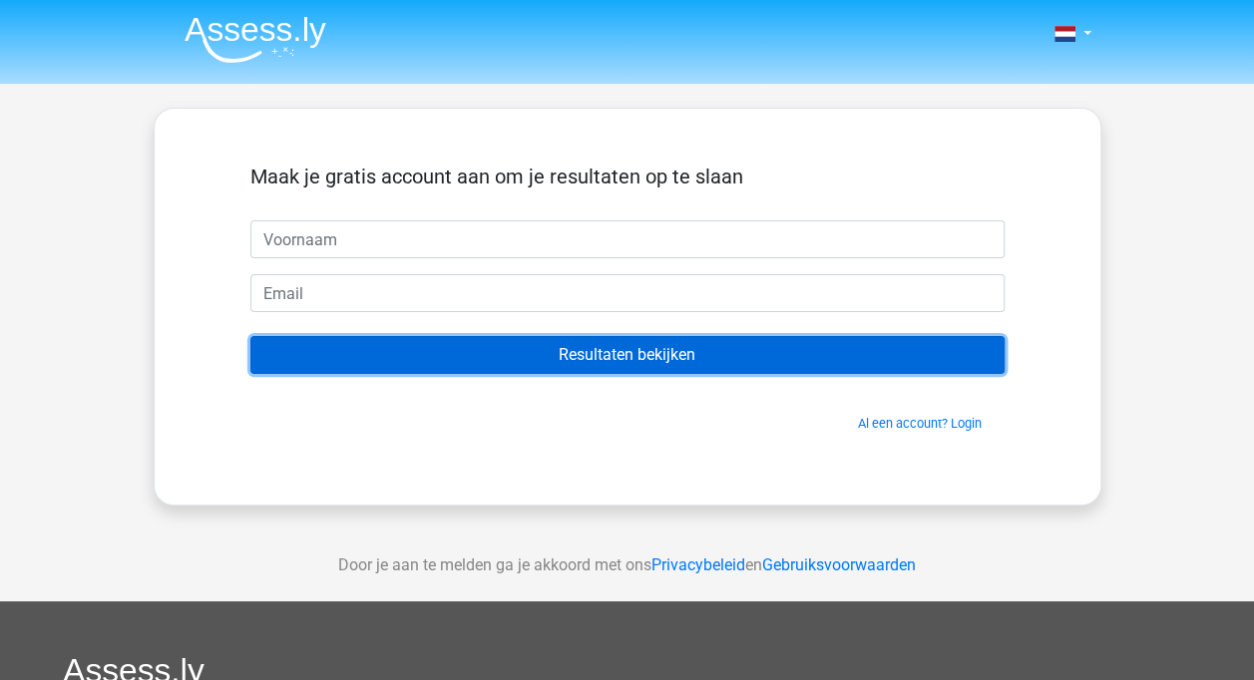
click at [615, 358] on input "Resultaten bekijken" at bounding box center [627, 355] width 754 height 38
click at [643, 359] on input "Resultaten bekijken" at bounding box center [627, 355] width 754 height 38
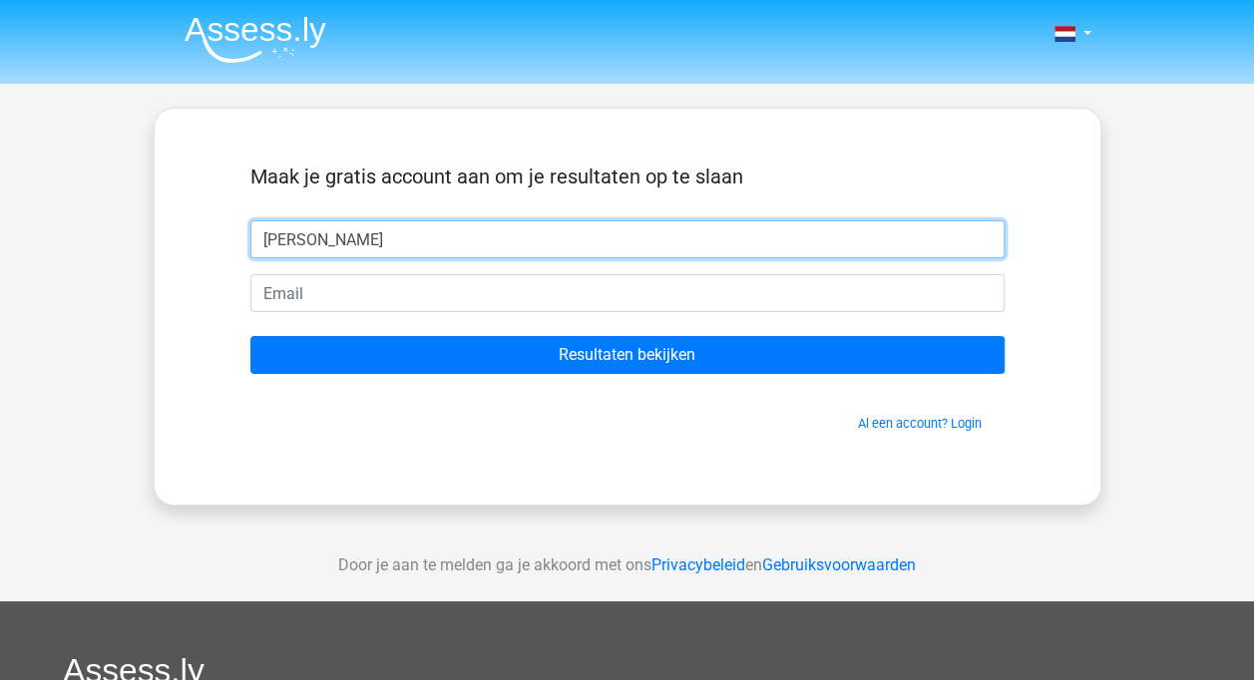
type input "[PERSON_NAME]"
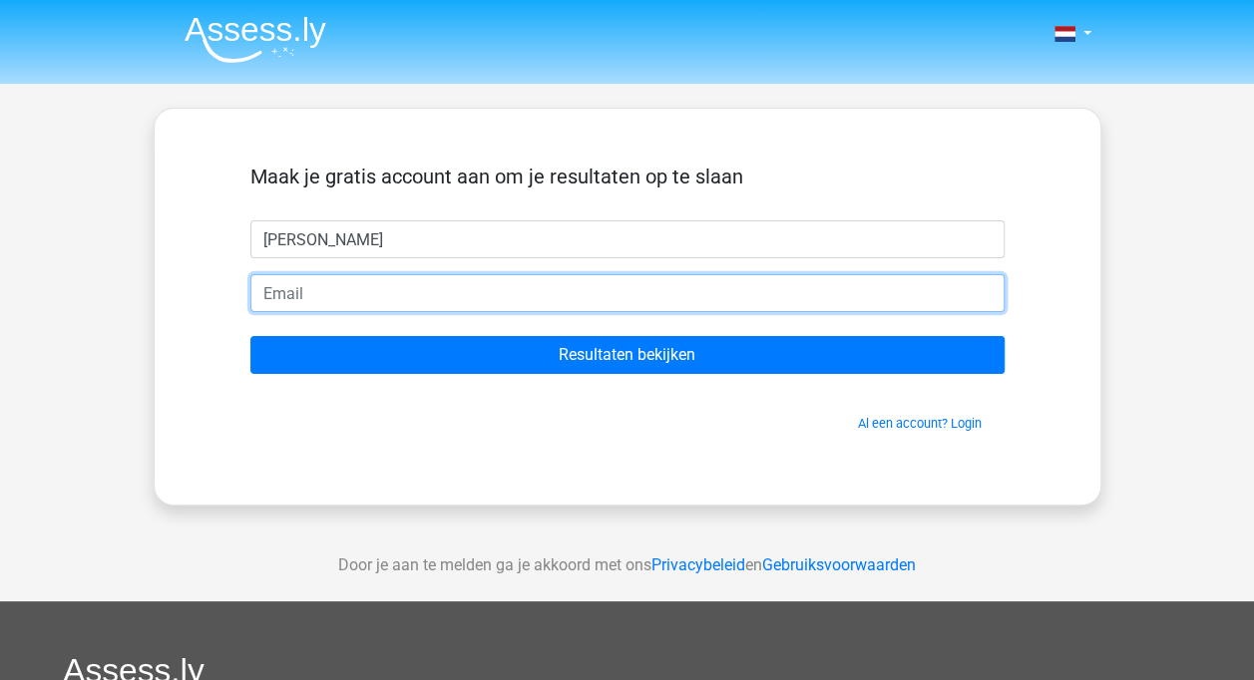
click at [443, 296] on input "email" at bounding box center [627, 293] width 754 height 38
type input "[EMAIL_ADDRESS][DOMAIN_NAME]"
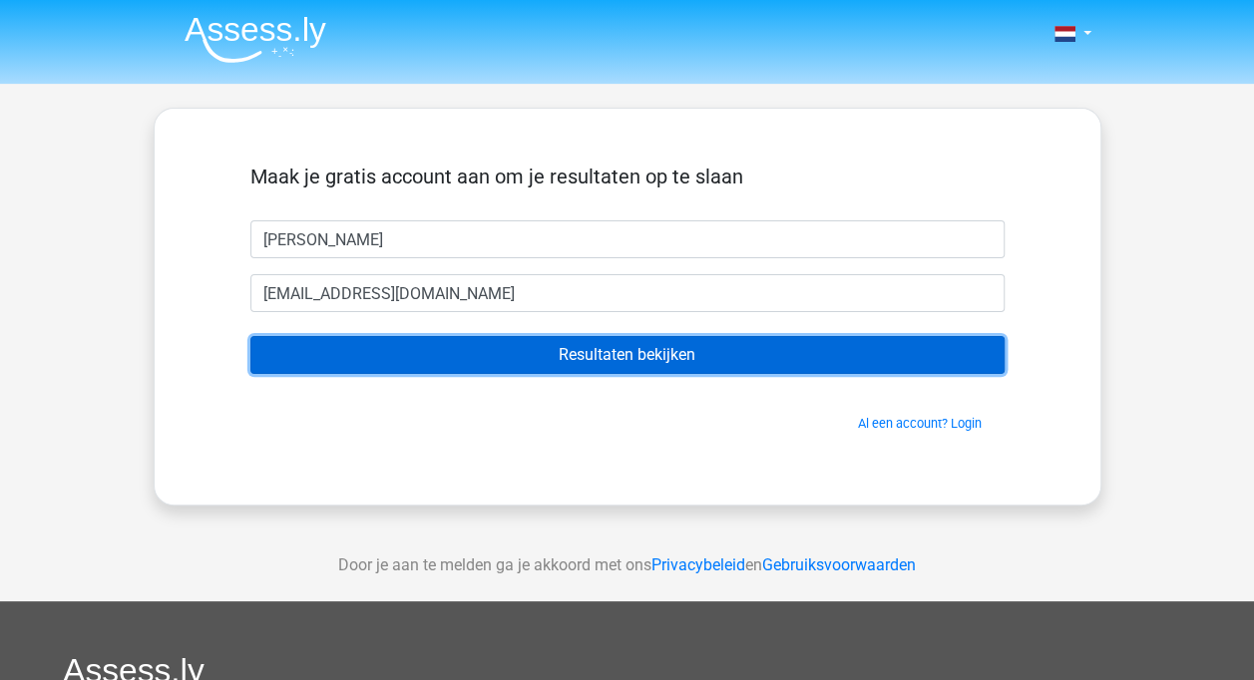
click at [698, 354] on input "Resultaten bekijken" at bounding box center [627, 355] width 754 height 38
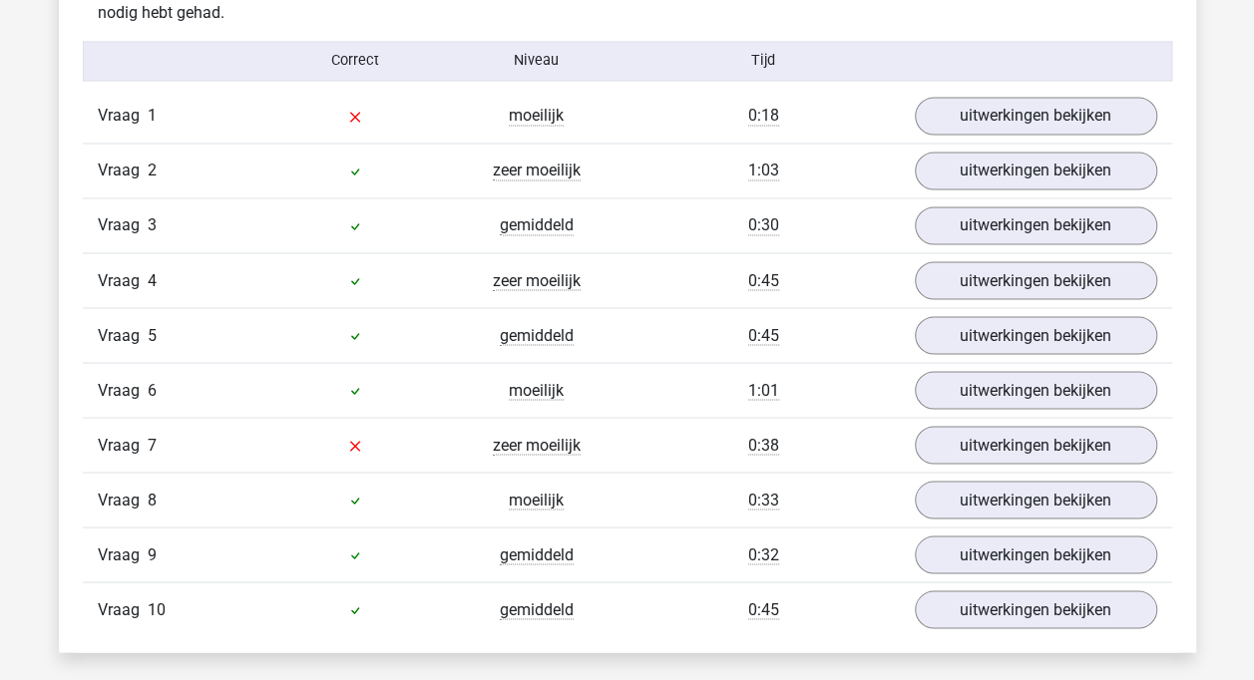
scroll to position [1633, 0]
click at [932, 433] on link "uitwerkingen bekijken" at bounding box center [1035, 444] width 278 height 44
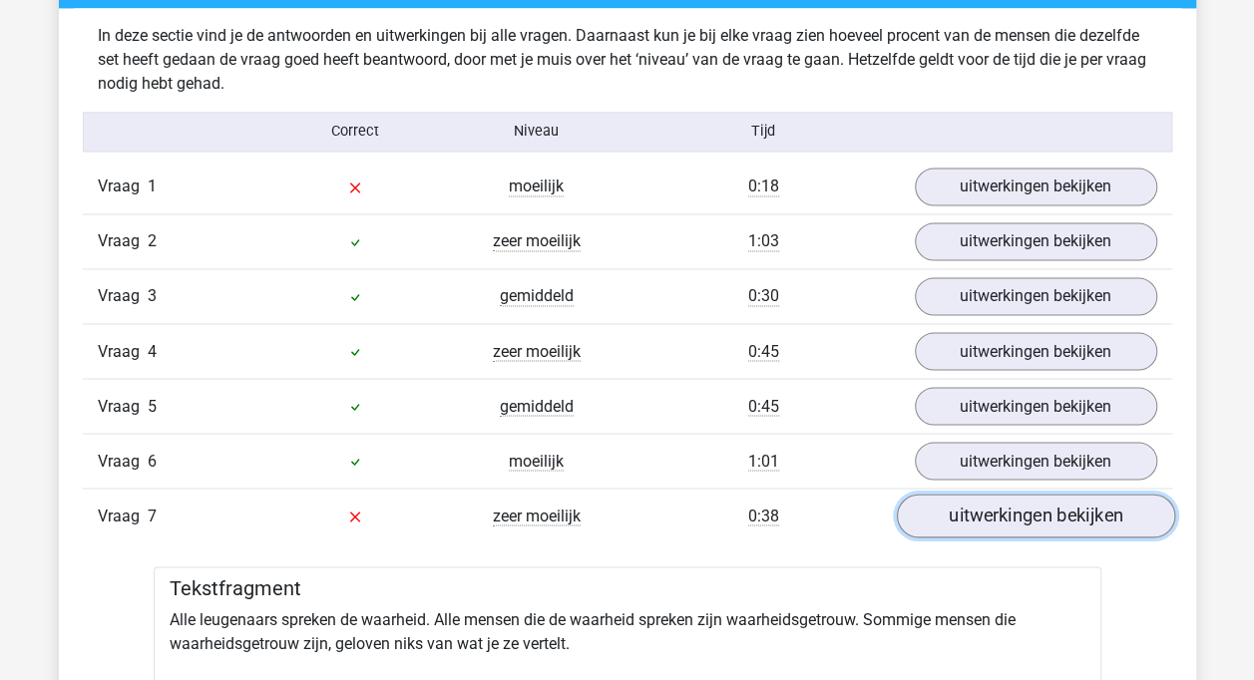
scroll to position [1559, 0]
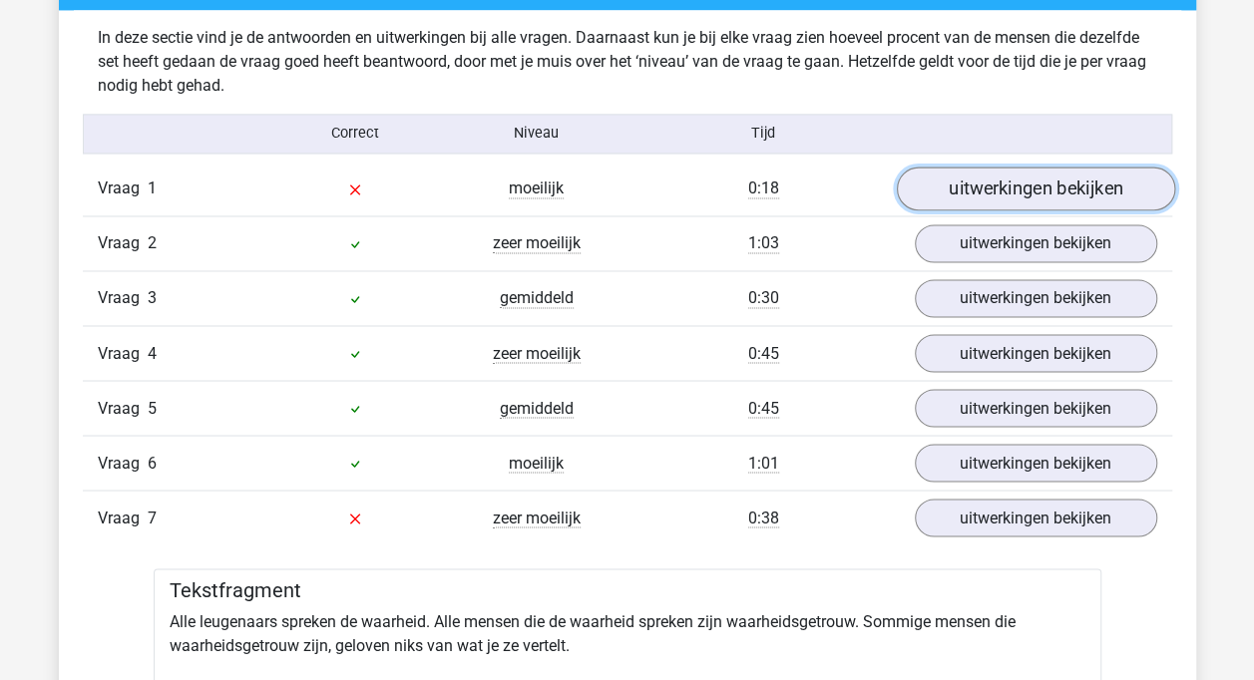
click at [999, 170] on link "uitwerkingen bekijken" at bounding box center [1035, 189] width 278 height 44
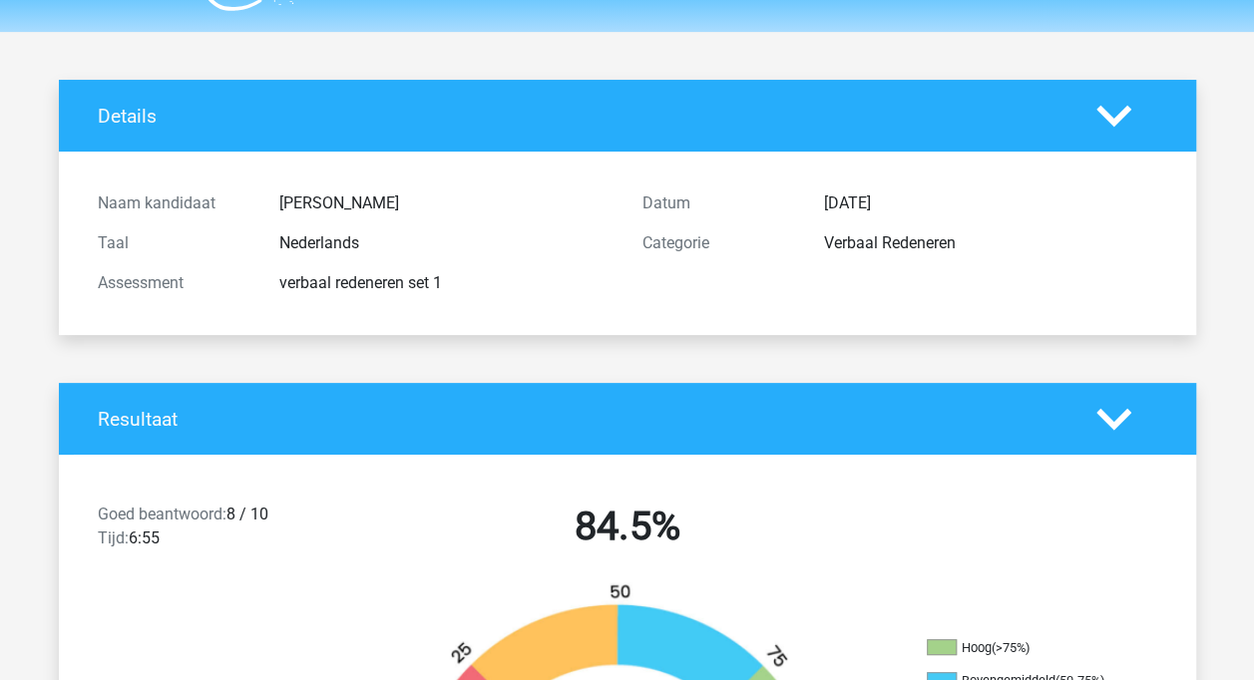
scroll to position [0, 0]
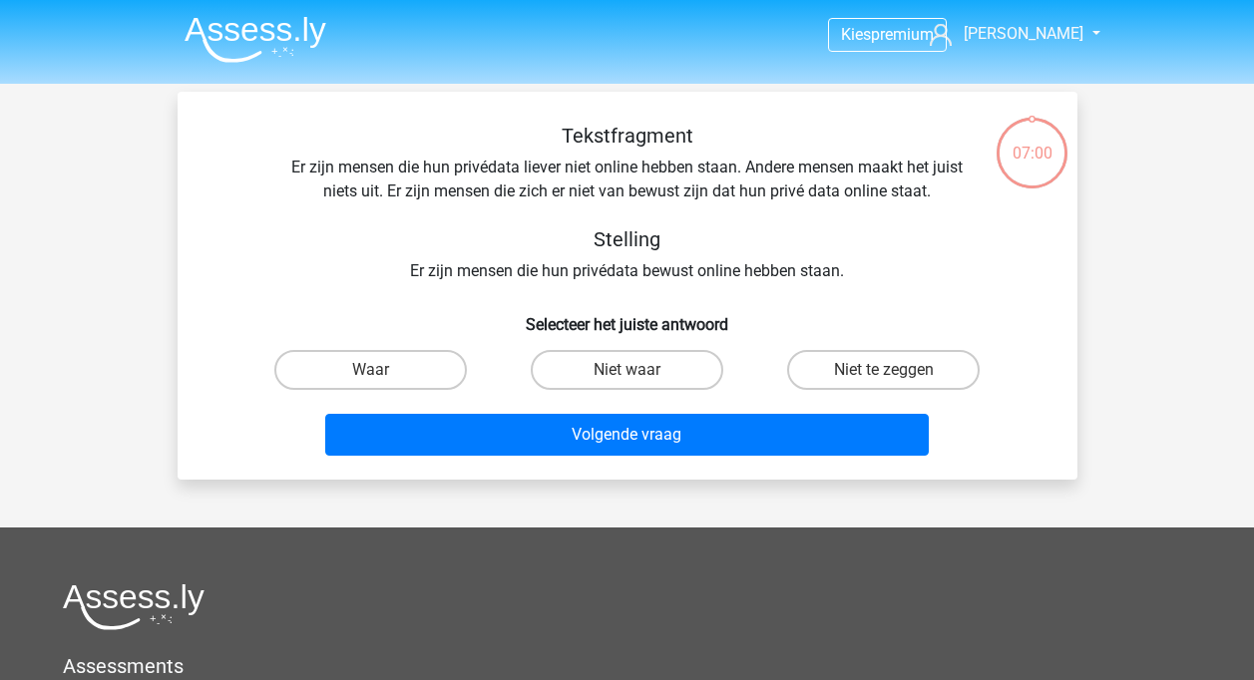
scroll to position [2, 0]
